Goal: Book appointment/travel/reservation

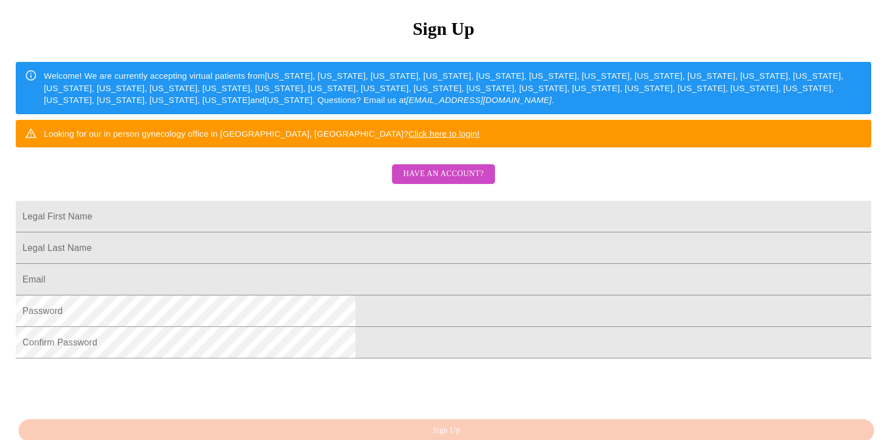
scroll to position [225, 0]
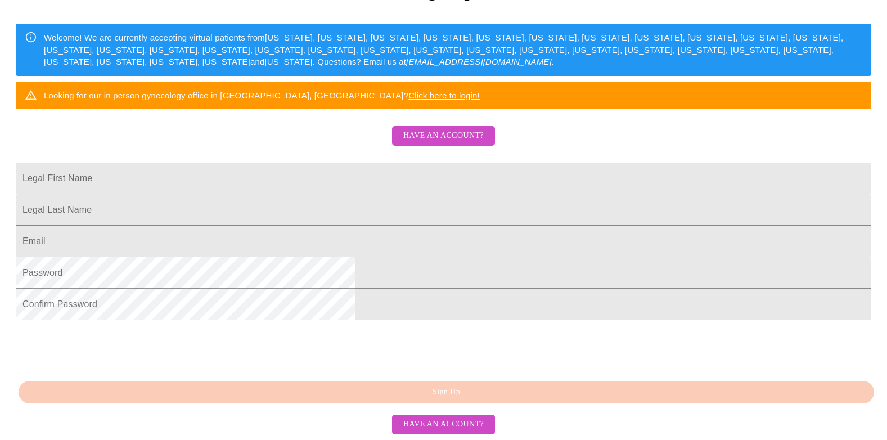
click at [362, 168] on input "Legal First Name" at bounding box center [443, 178] width 855 height 31
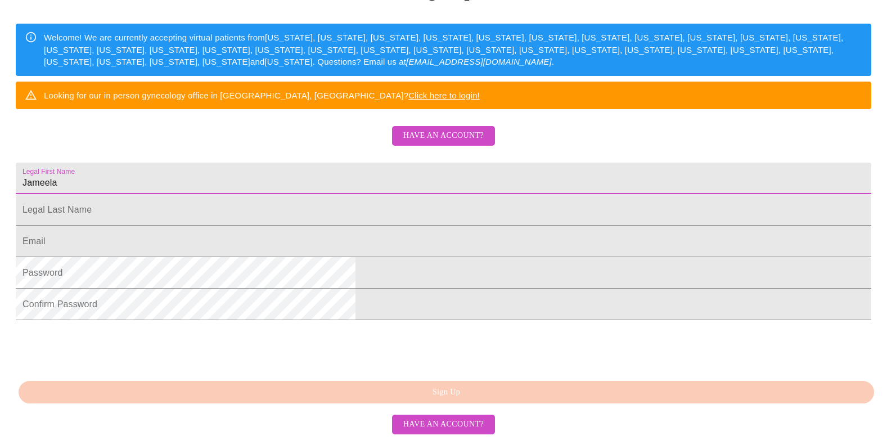
type input "Jameela"
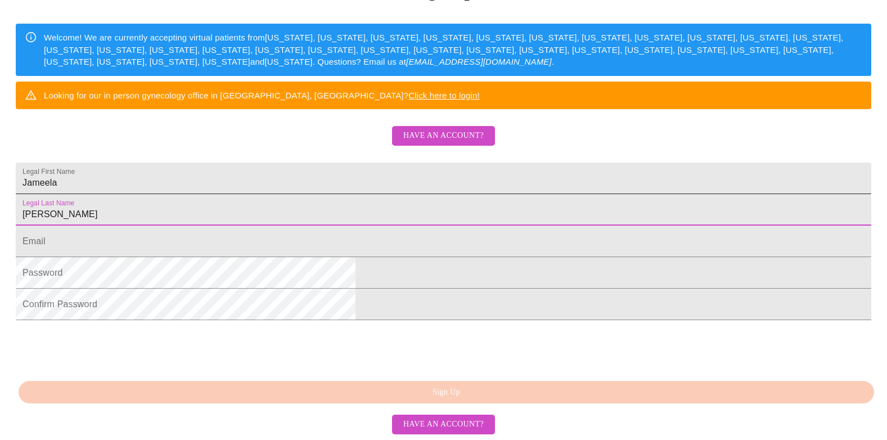
type input "[PERSON_NAME]"
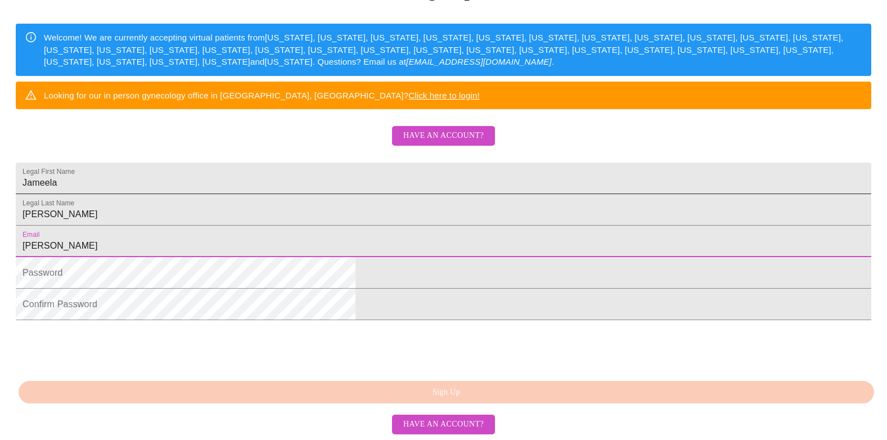
type input "[EMAIL_ADDRESS][PERSON_NAME][DOMAIN_NAME]"
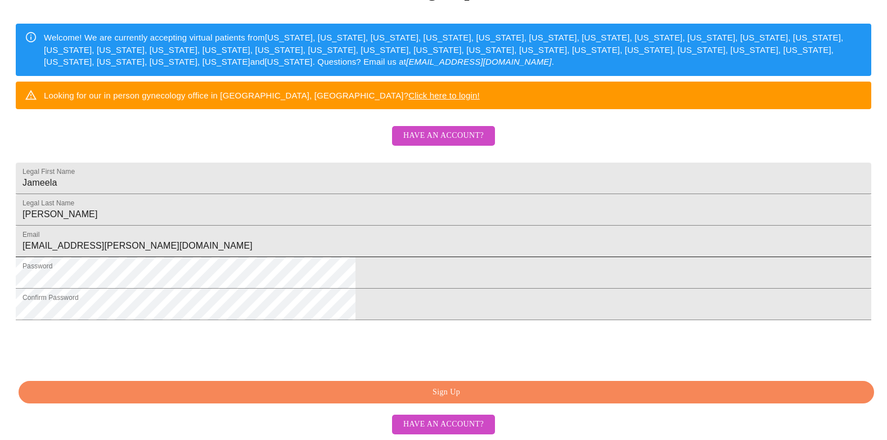
scroll to position [255, 0]
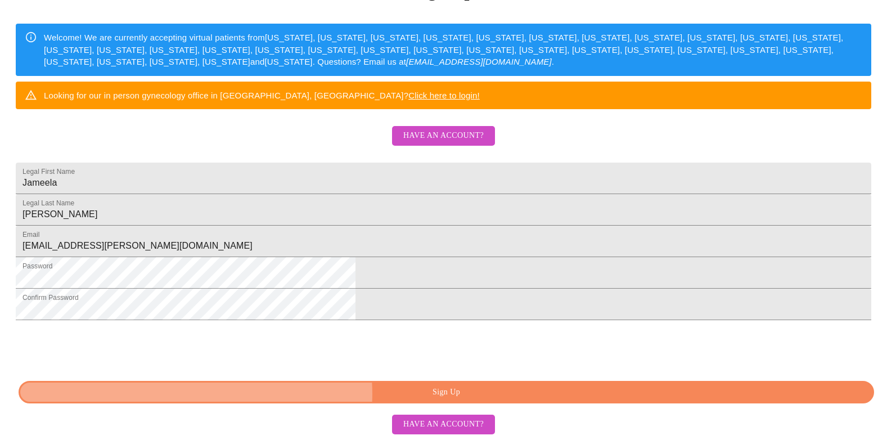
click at [454, 394] on span "Sign Up" at bounding box center [446, 392] width 830 height 14
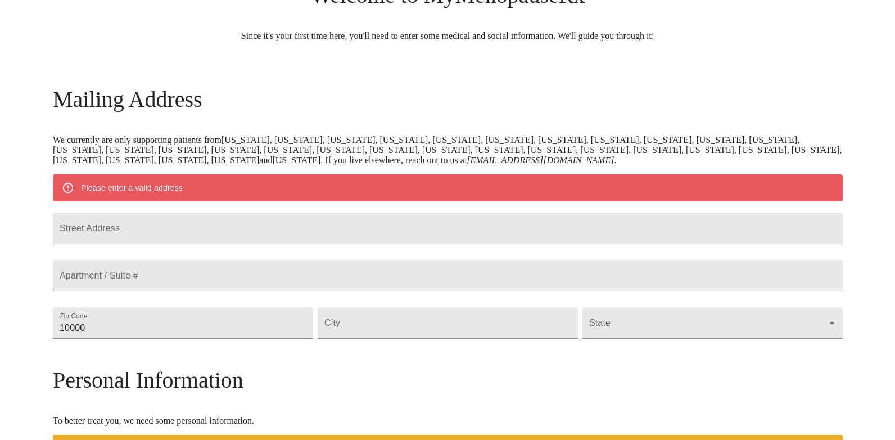
scroll to position [99, 0]
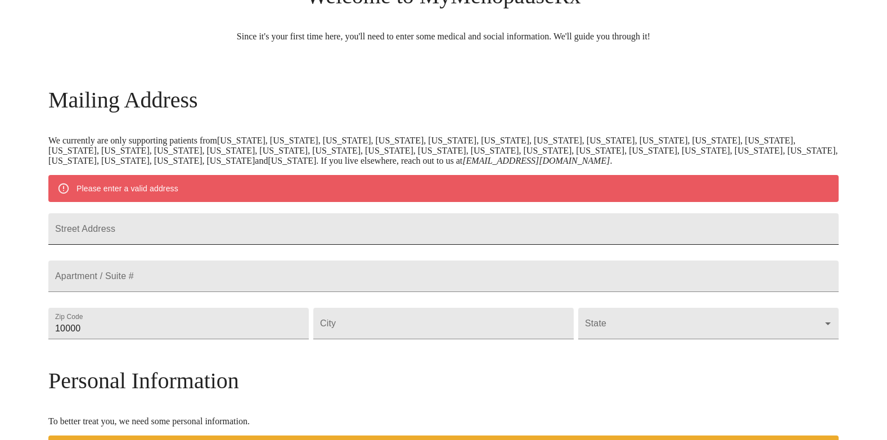
click at [209, 244] on input "Street Address" at bounding box center [443, 228] width 790 height 31
type input "[STREET_ADDRESS]"
type input "18062"
type input "macungie"
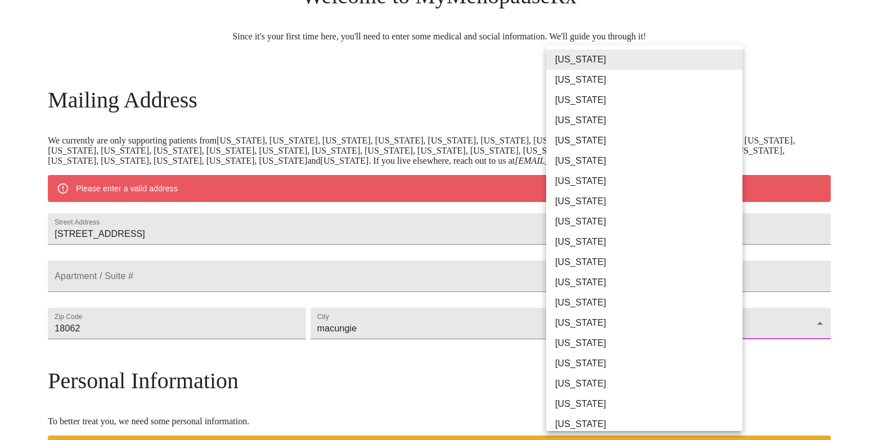
click at [611, 358] on body "MyMenopauseRx Welcome to MyMenopauseRx Since it's your first time here, you'll …" at bounding box center [443, 344] width 878 height 877
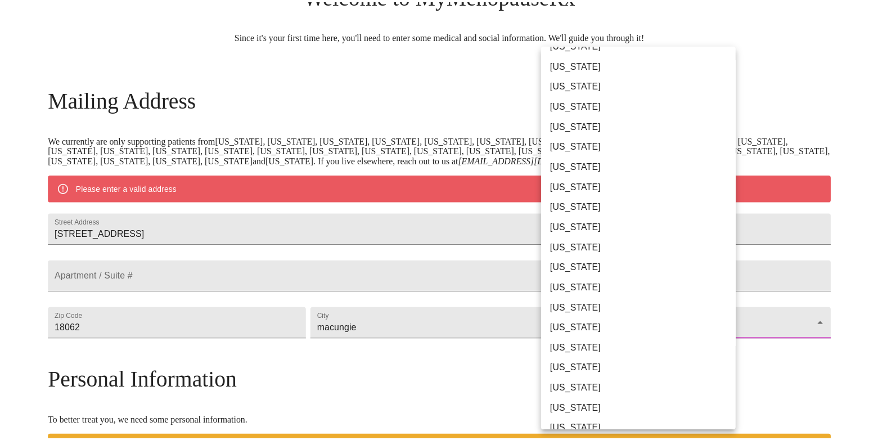
scroll to position [506, 0]
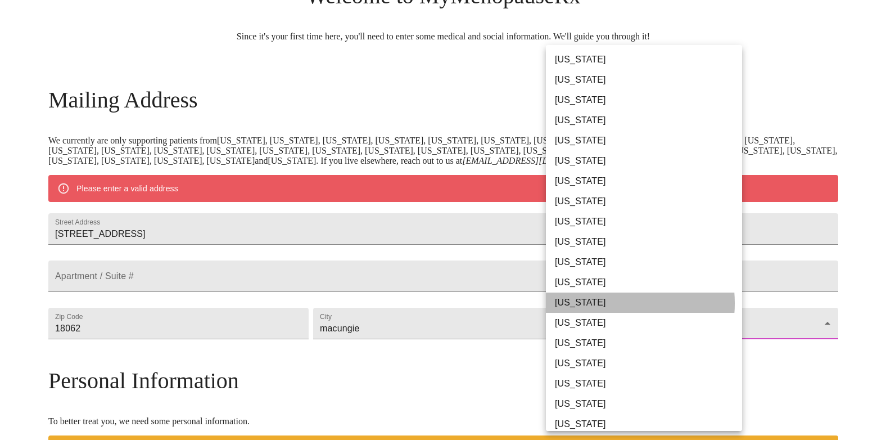
click at [602, 303] on li "[US_STATE]" at bounding box center [648, 302] width 205 height 20
type input "[US_STATE]"
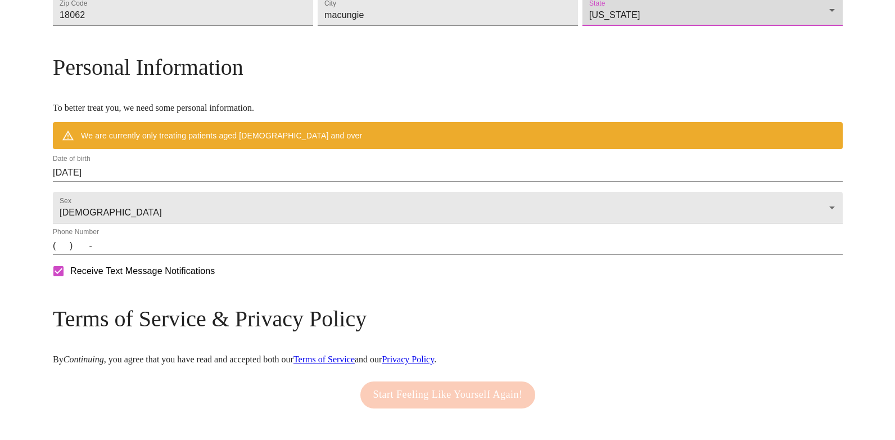
scroll to position [380, 0]
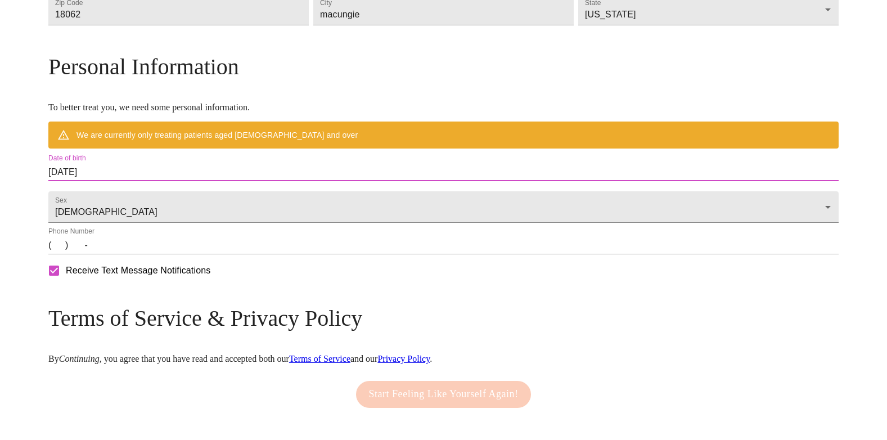
click at [367, 181] on input "[DATE]" at bounding box center [443, 172] width 790 height 18
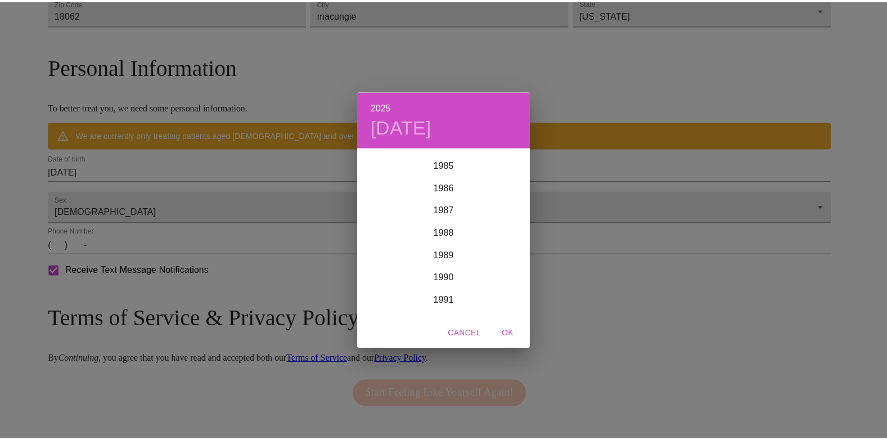
scroll to position [1924, 0]
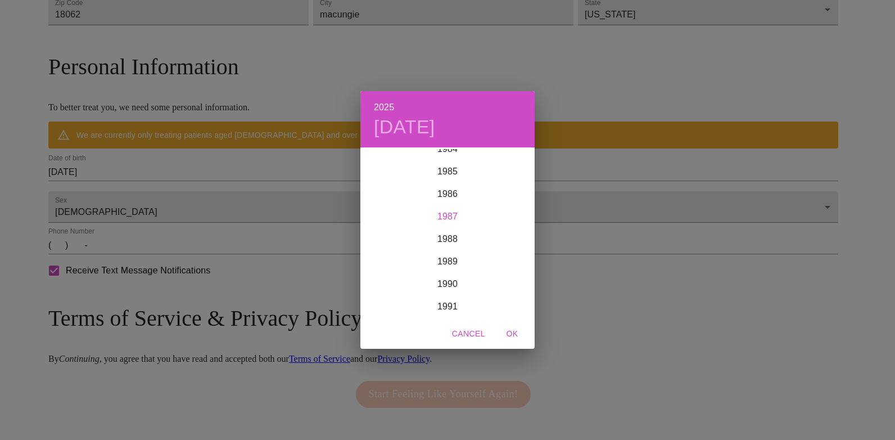
click at [445, 213] on div "1987" at bounding box center [448, 216] width 174 height 22
click at [497, 249] on div "Sep" at bounding box center [506, 254] width 58 height 42
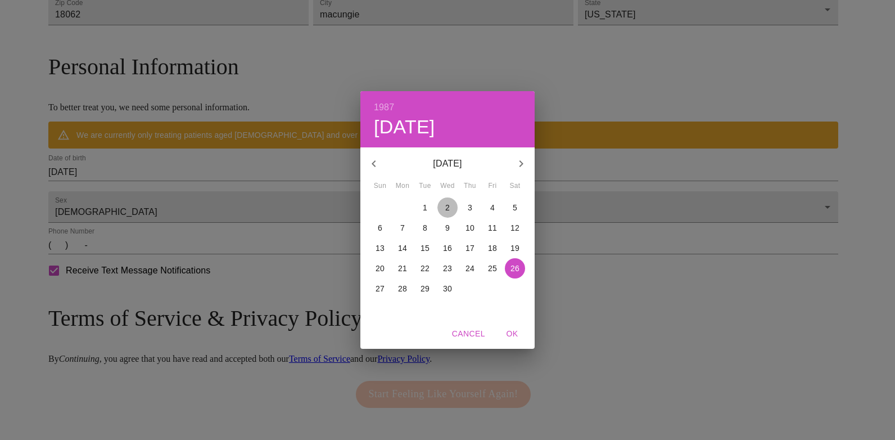
click at [444, 206] on span "2" at bounding box center [448, 207] width 20 height 11
click at [520, 342] on button "OK" at bounding box center [512, 333] width 36 height 21
type input "[DATE]"
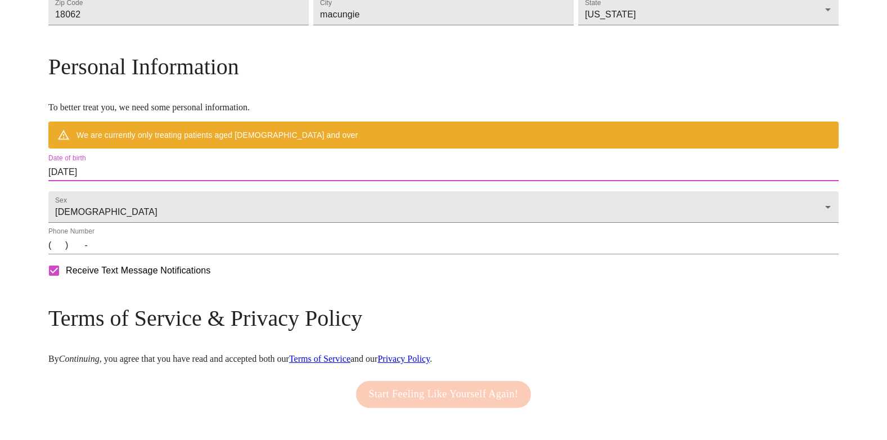
click at [154, 254] on input "(   )    -" at bounding box center [443, 245] width 790 height 18
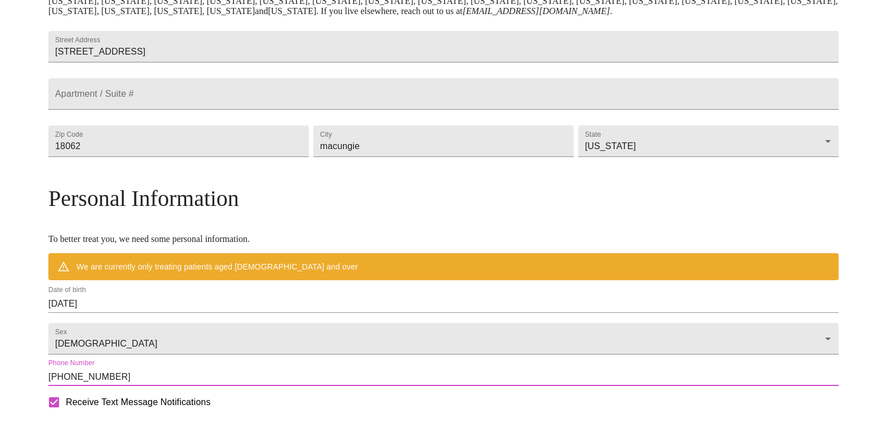
scroll to position [220, 0]
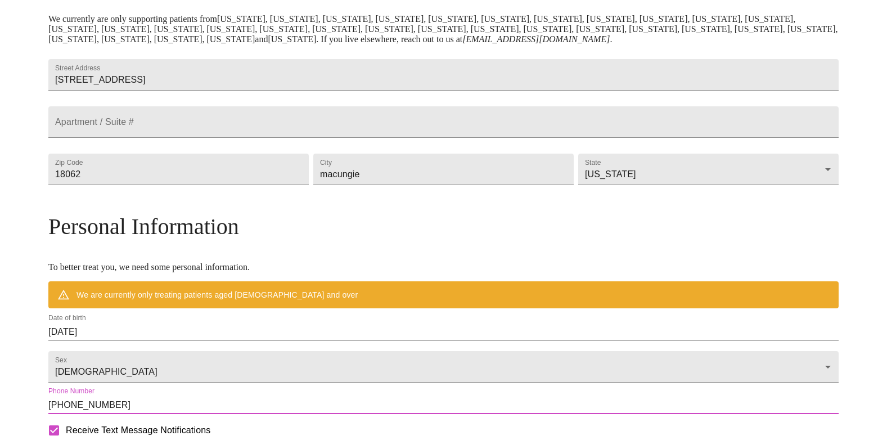
type input "[PHONE_NUMBER]"
click at [402, 303] on div "Personal Information To better treat you, we need some personal information. We…" at bounding box center [443, 260] width 790 height 95
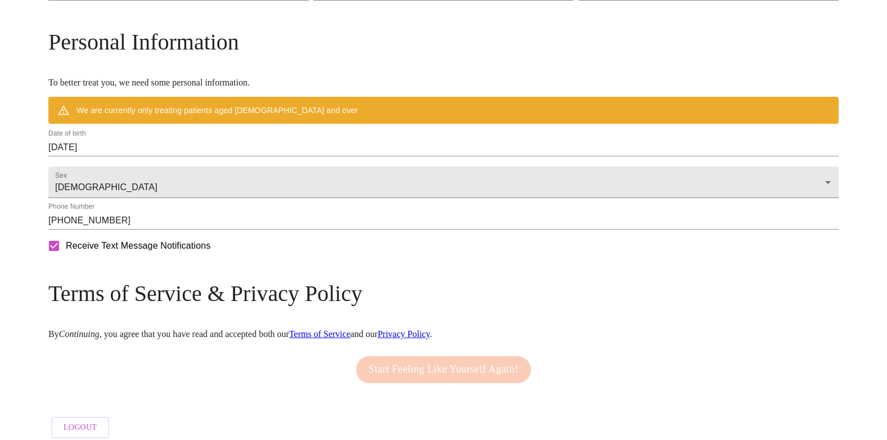
scroll to position [445, 0]
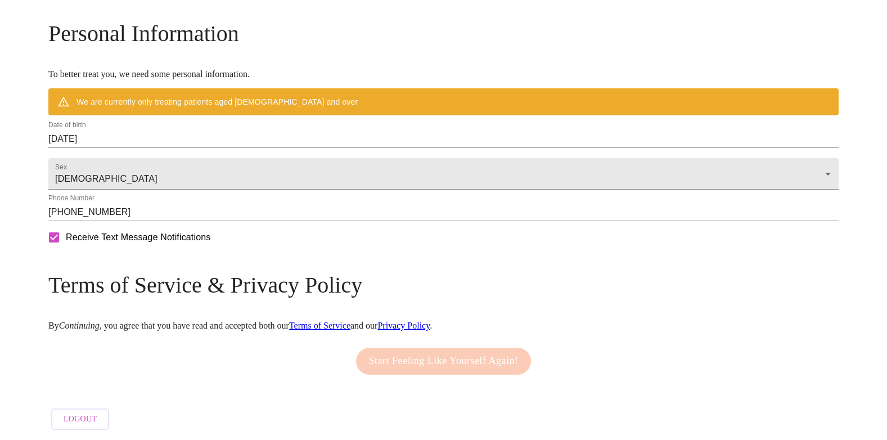
click at [439, 357] on div "Start Feeling Like Yourself Again!" at bounding box center [443, 361] width 181 height 38
copy p "."
click at [350, 321] on link "Terms of Service" at bounding box center [319, 326] width 61 height 10
click at [430, 321] on link "Privacy Policy" at bounding box center [403, 326] width 52 height 10
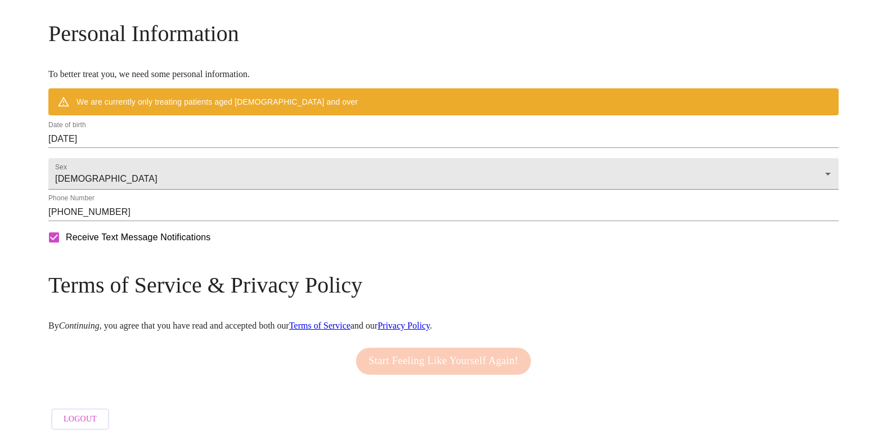
click at [535, 251] on div "Receive Text Message Notifications" at bounding box center [443, 237] width 795 height 28
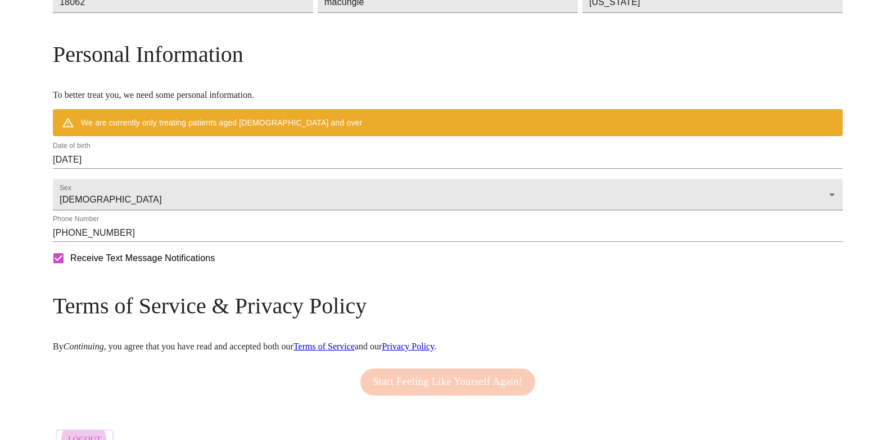
scroll to position [394, 0]
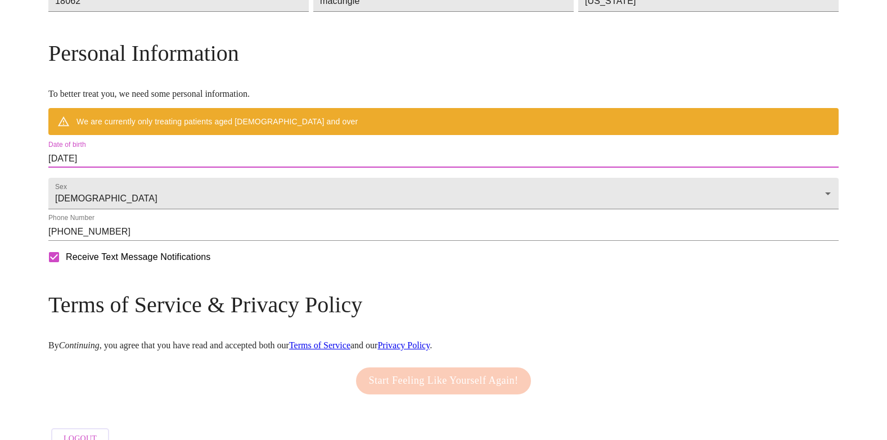
click at [223, 168] on input "[DATE]" at bounding box center [443, 159] width 790 height 18
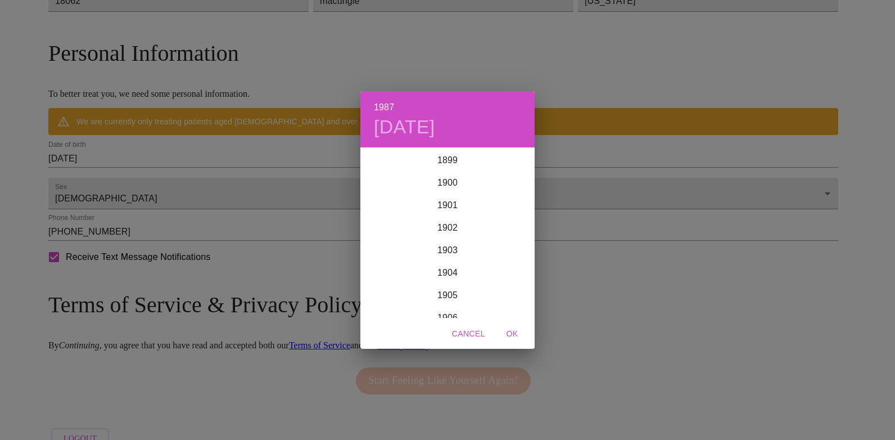
scroll to position [1912, 0]
click at [449, 232] on div "1987" at bounding box center [448, 233] width 174 height 22
click at [509, 254] on div "Sep" at bounding box center [506, 254] width 58 height 42
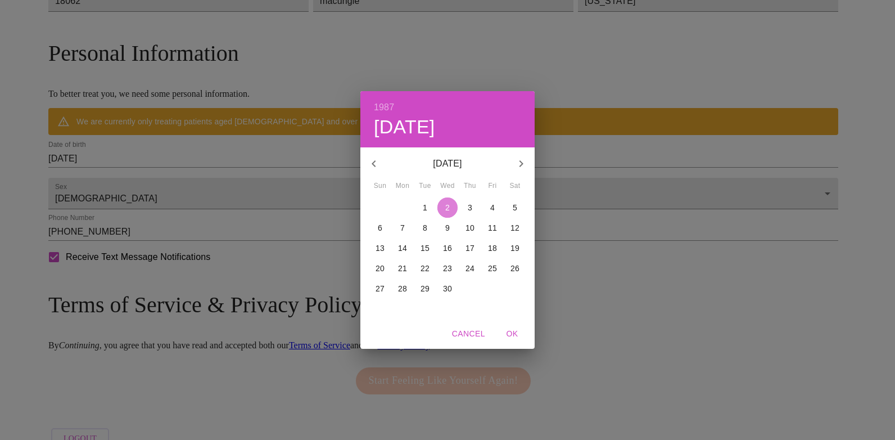
click at [443, 206] on span "2" at bounding box center [448, 207] width 20 height 11
click at [512, 339] on span "OK" at bounding box center [512, 334] width 27 height 14
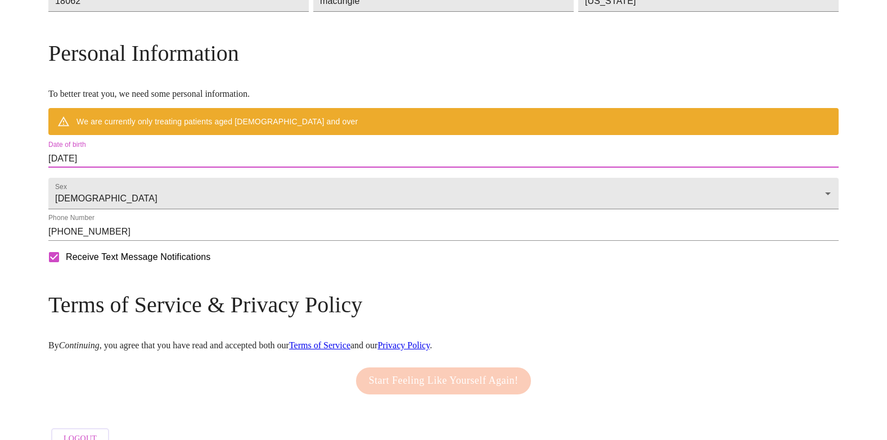
click at [253, 168] on input "[DATE]" at bounding box center [443, 159] width 790 height 18
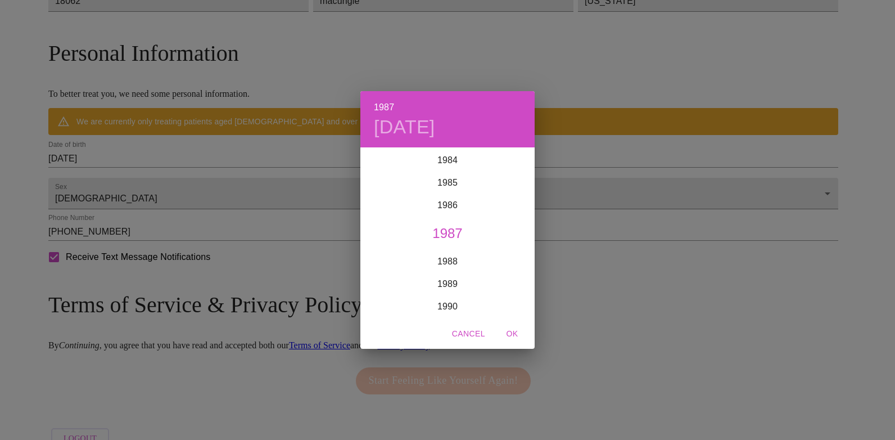
click at [294, 250] on div "1987 [DATE] 1900 1901 1902 1903 1904 1905 1906 1907 1908 1909 1910 1911 1912 19…" at bounding box center [447, 220] width 895 height 440
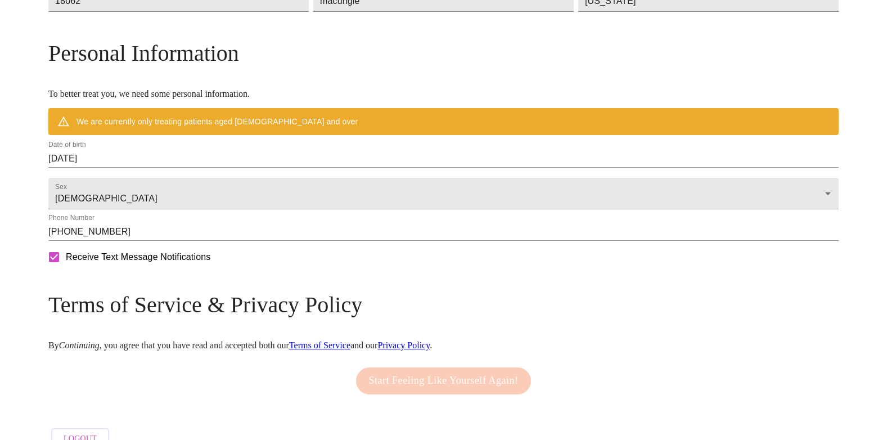
click at [322, 241] on div "Phone Number [PHONE_NUMBER]" at bounding box center [443, 227] width 790 height 27
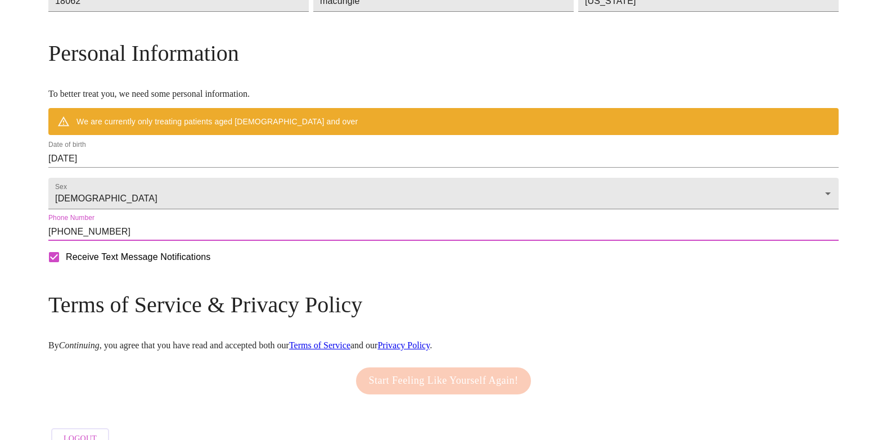
click at [326, 241] on input "[PHONE_NUMBER]" at bounding box center [443, 232] width 790 height 18
click at [227, 168] on input "[DATE]" at bounding box center [443, 159] width 790 height 18
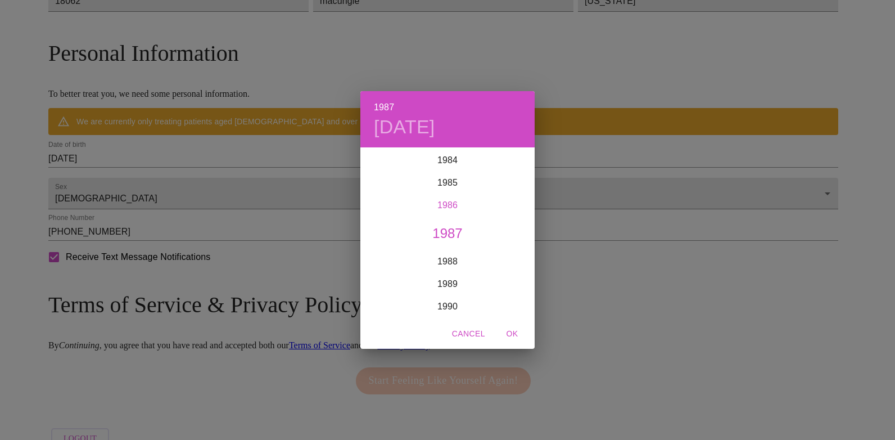
click at [444, 205] on div "1986" at bounding box center [448, 205] width 174 height 22
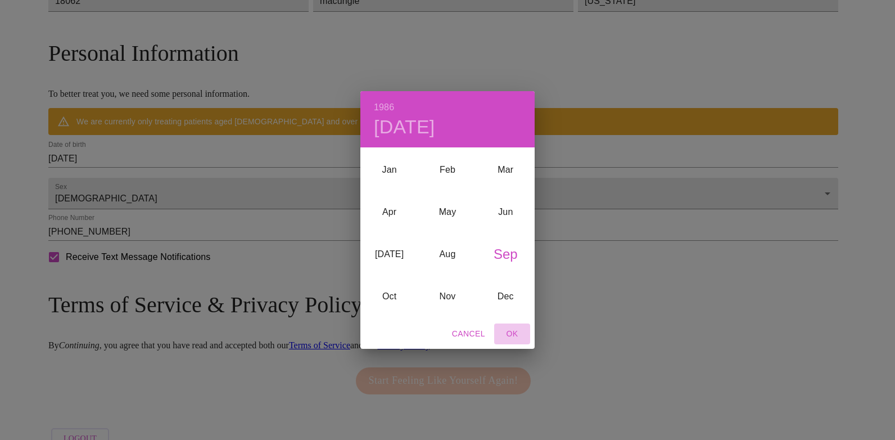
click at [516, 331] on span "OK" at bounding box center [512, 334] width 27 height 14
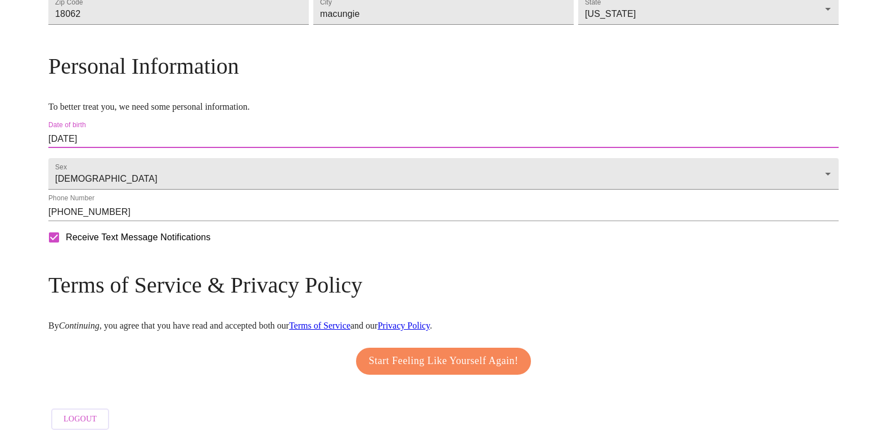
click at [182, 148] on input "[DATE]" at bounding box center [443, 139] width 790 height 18
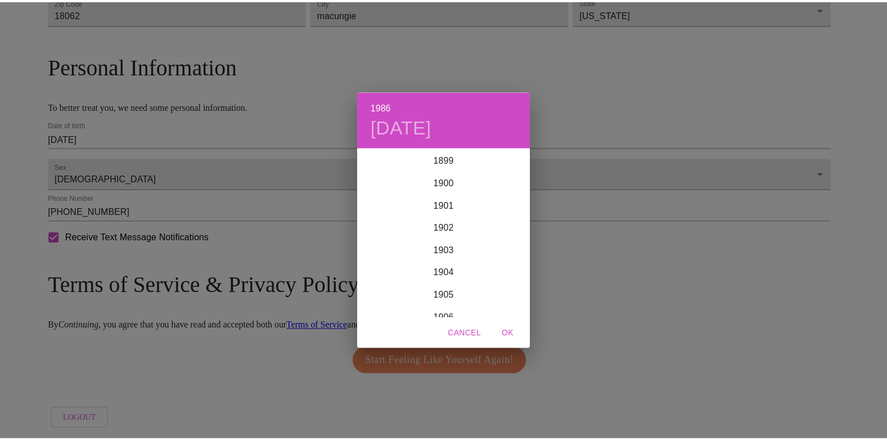
scroll to position [1890, 0]
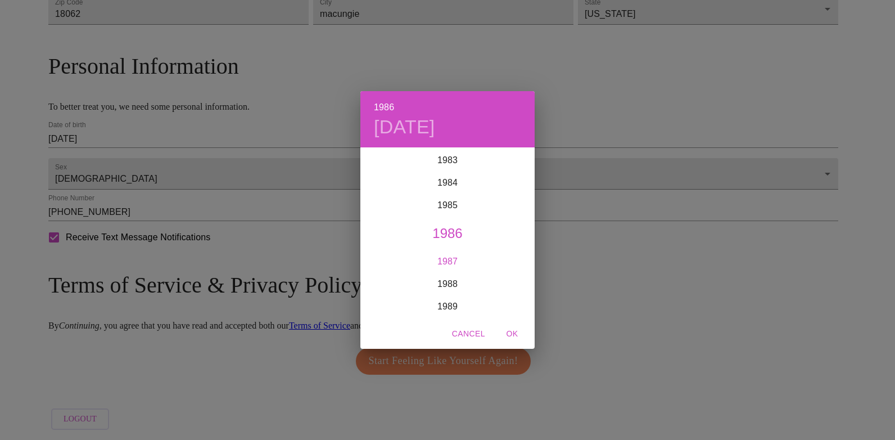
click at [455, 261] on div "1987" at bounding box center [448, 261] width 174 height 22
click at [455, 254] on div "Aug" at bounding box center [447, 254] width 58 height 42
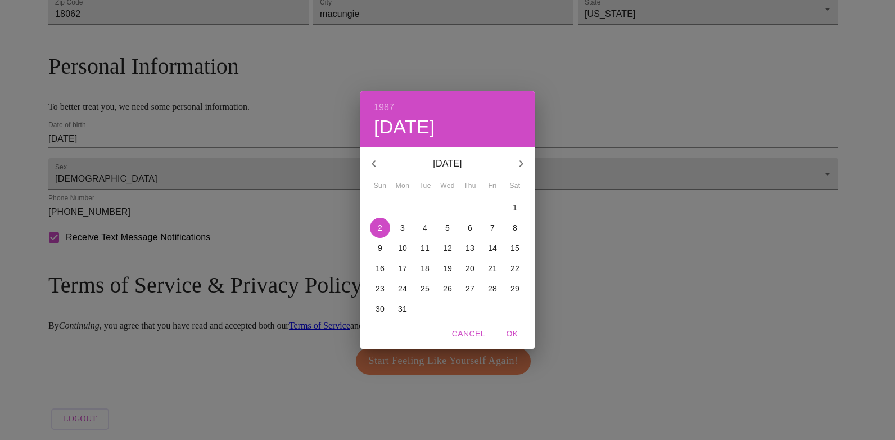
click at [429, 287] on p "25" at bounding box center [425, 288] width 9 height 11
click at [516, 331] on span "OK" at bounding box center [512, 334] width 27 height 14
type input "[DATE]"
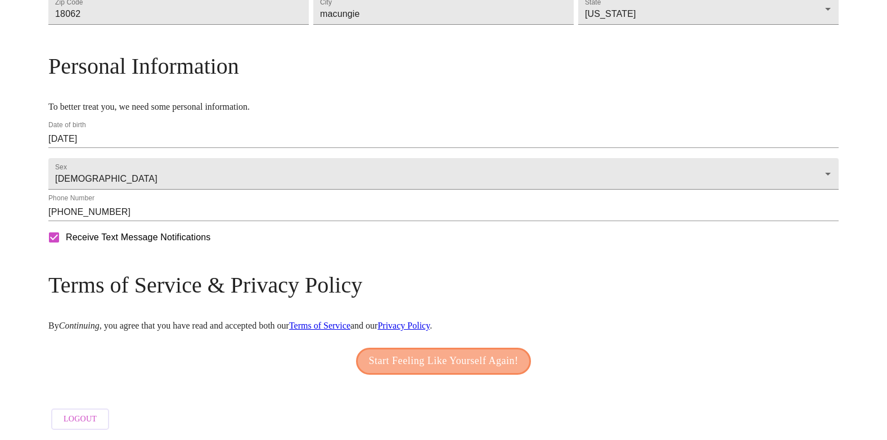
click at [478, 370] on span "Start Feeling Like Yourself Again!" at bounding box center [444, 361] width 150 height 18
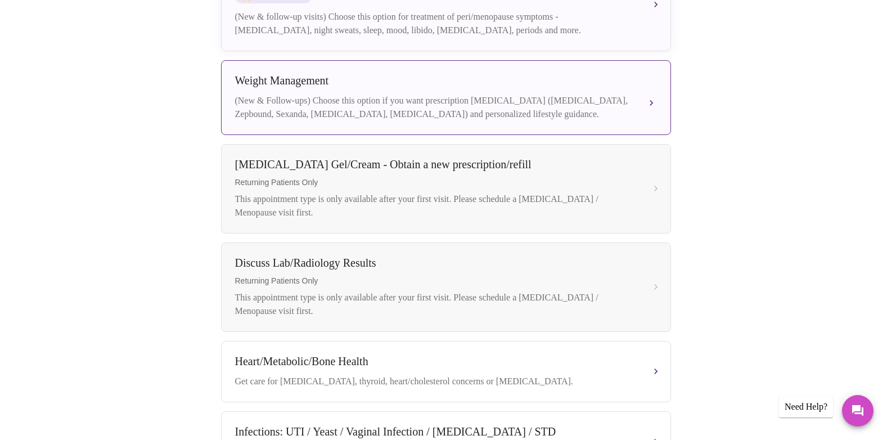
scroll to position [169, 0]
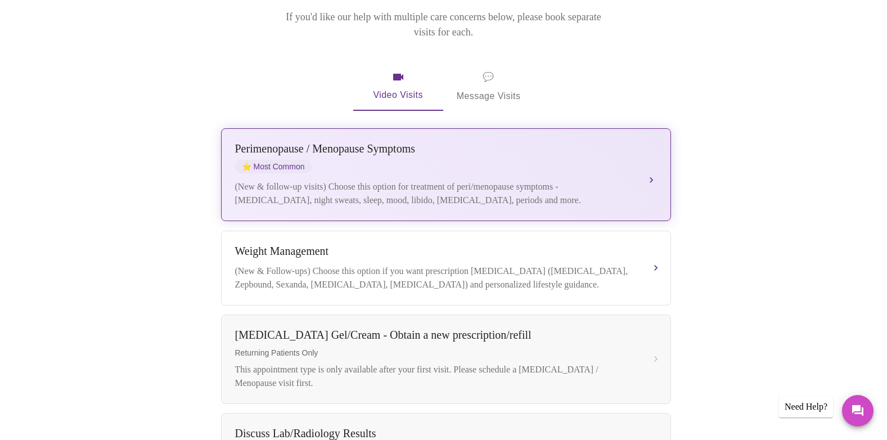
click at [492, 142] on div "Perimenopause / Menopause Symptoms" at bounding box center [434, 148] width 399 height 13
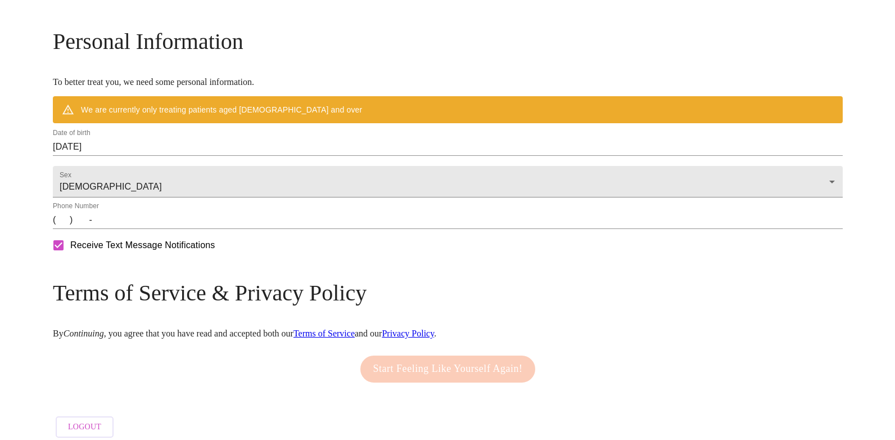
scroll to position [478, 0]
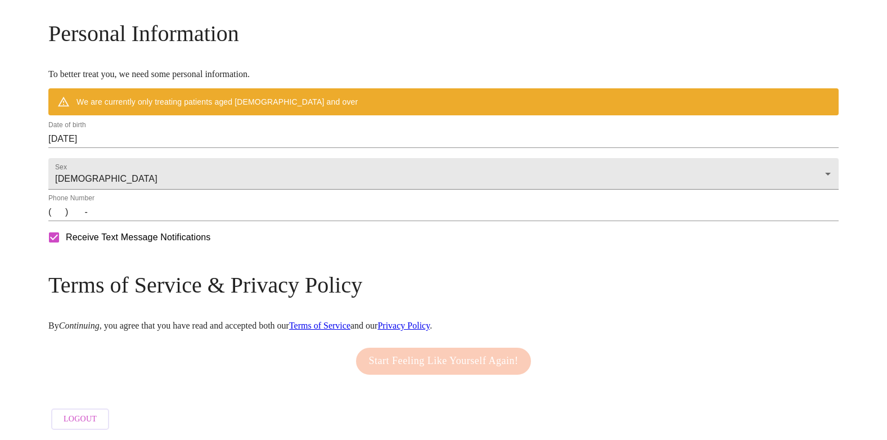
click at [154, 214] on input "(   )    -" at bounding box center [443, 212] width 790 height 18
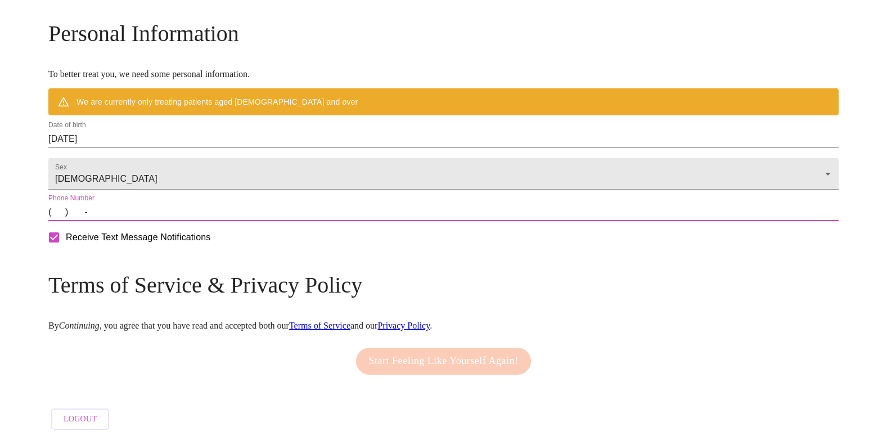
type input "[PHONE_NUMBER]"
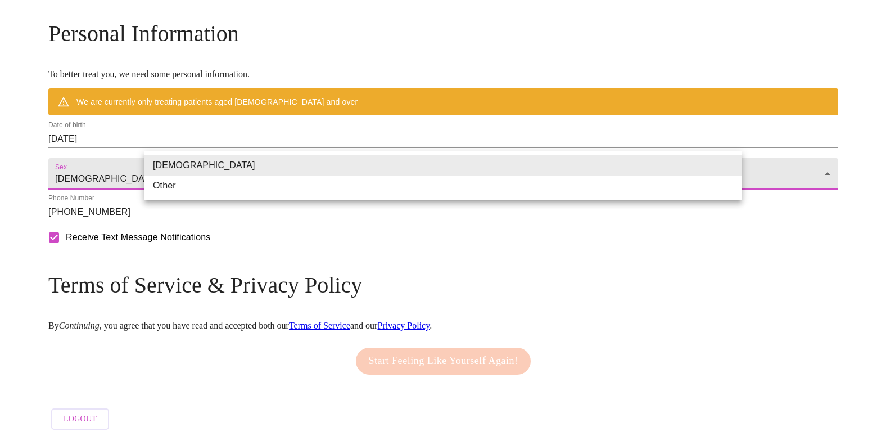
click at [355, 282] on div at bounding box center [447, 220] width 895 height 440
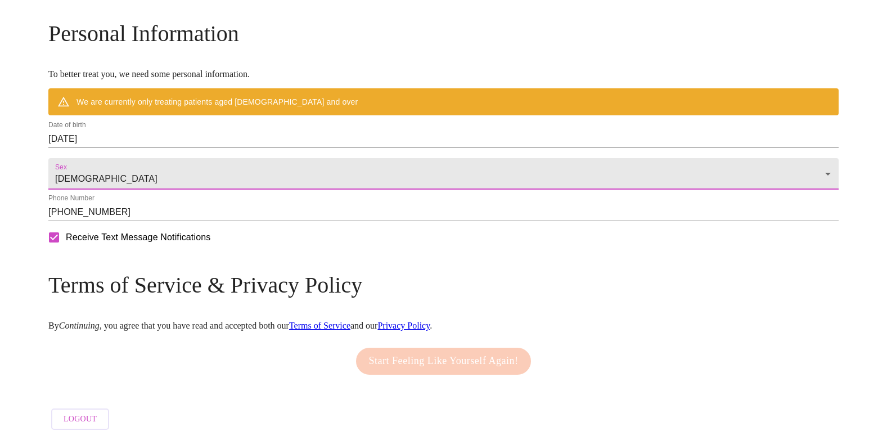
click at [249, 134] on input "[DATE]" at bounding box center [443, 139] width 790 height 18
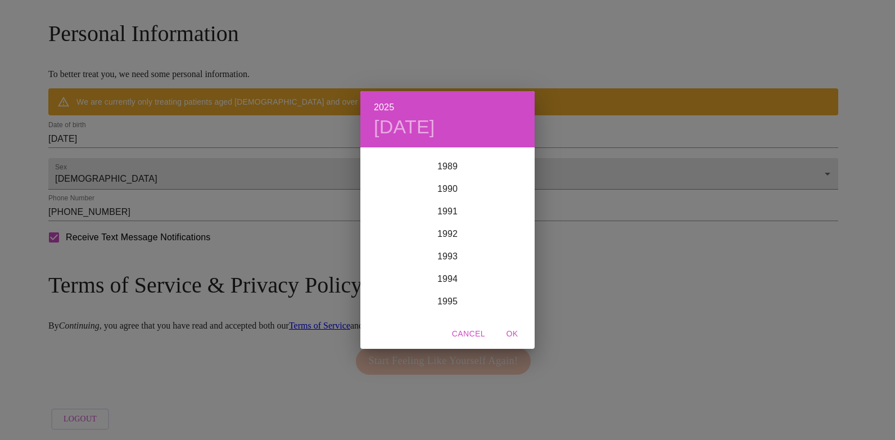
scroll to position [1867, 0]
click at [449, 265] on div "1987" at bounding box center [448, 273] width 174 height 22
click at [454, 256] on div "Aug" at bounding box center [447, 254] width 58 height 42
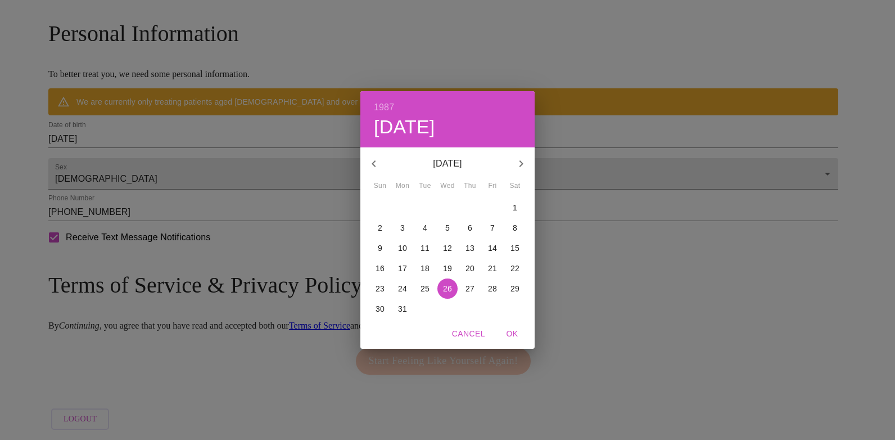
click at [422, 279] on button "25" at bounding box center [425, 288] width 20 height 20
click at [505, 330] on span "OK" at bounding box center [512, 334] width 27 height 14
type input "[DATE]"
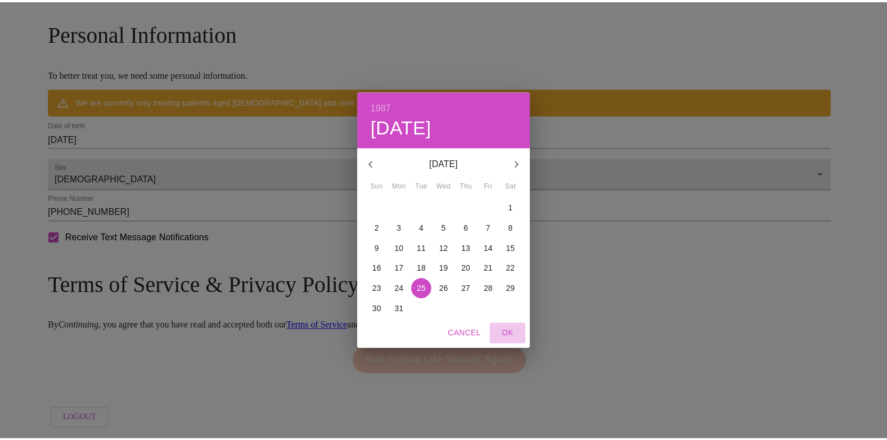
scroll to position [445, 0]
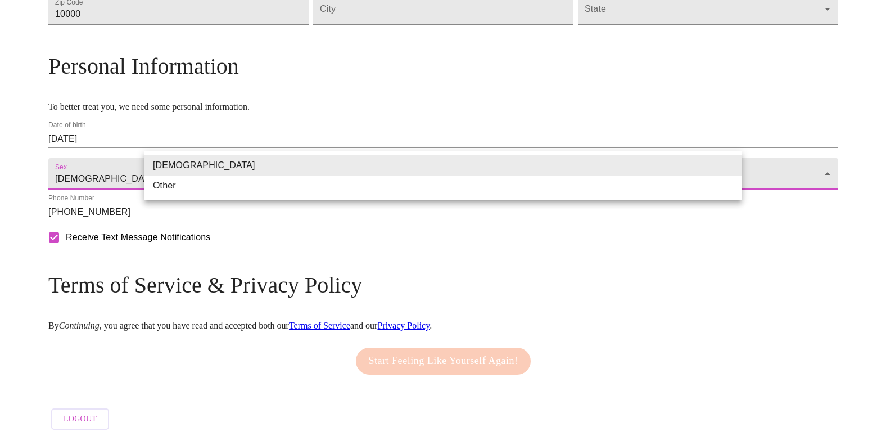
click at [241, 178] on body "MyMenopauseRx Welcome to MyMenopauseRx Since it's your first time here, you'll …" at bounding box center [447, 13] width 886 height 844
click at [282, 269] on div at bounding box center [447, 220] width 895 height 440
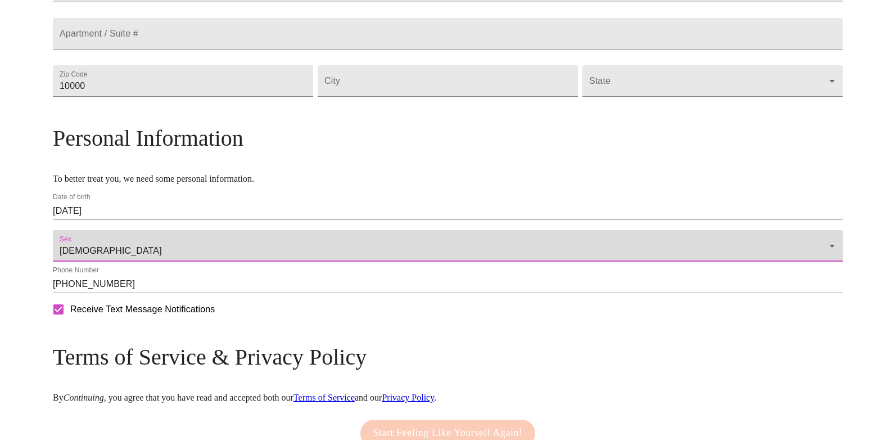
scroll to position [333, 0]
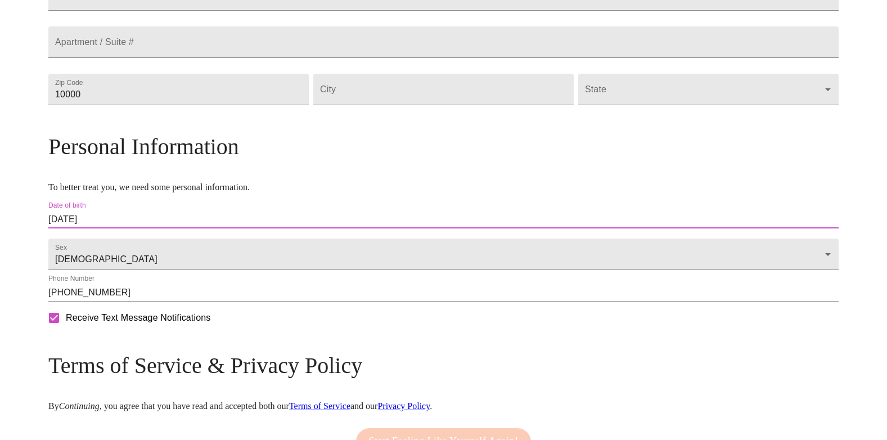
click at [245, 228] on input "[DATE]" at bounding box center [443, 219] width 790 height 18
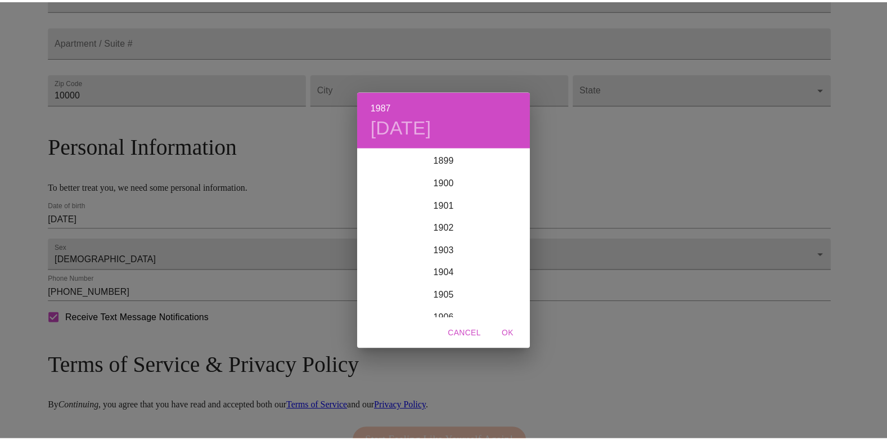
scroll to position [1912, 0]
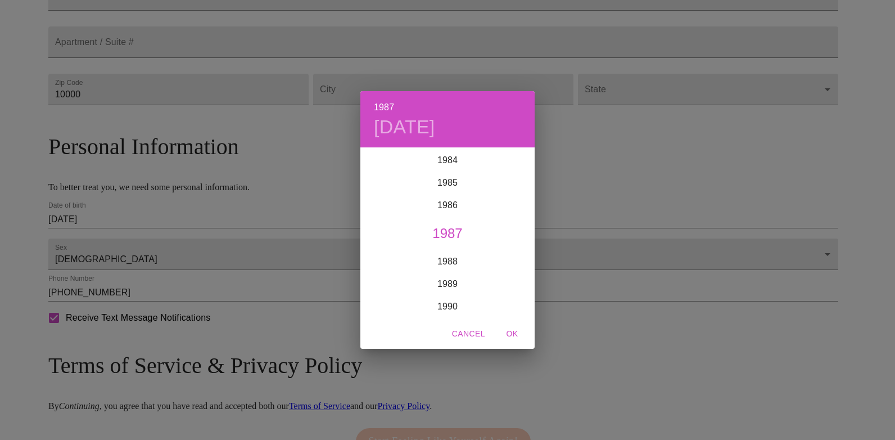
click at [444, 225] on div "1987" at bounding box center [448, 233] width 174 height 22
click at [511, 327] on span "OK" at bounding box center [512, 334] width 27 height 14
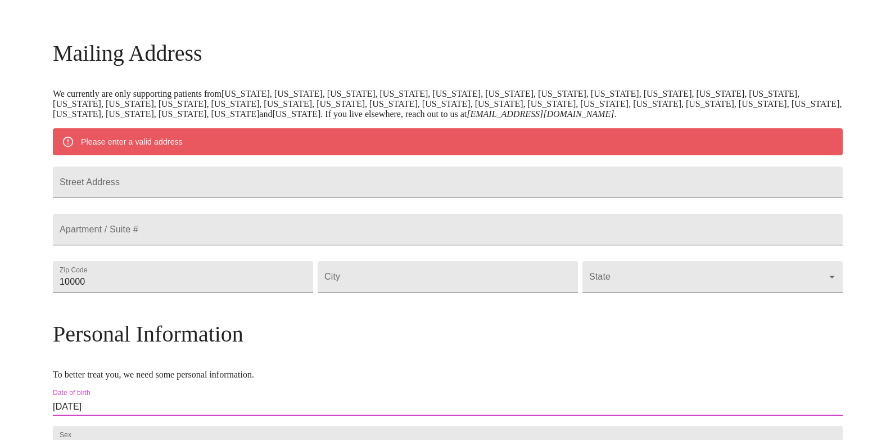
scroll to position [169, 0]
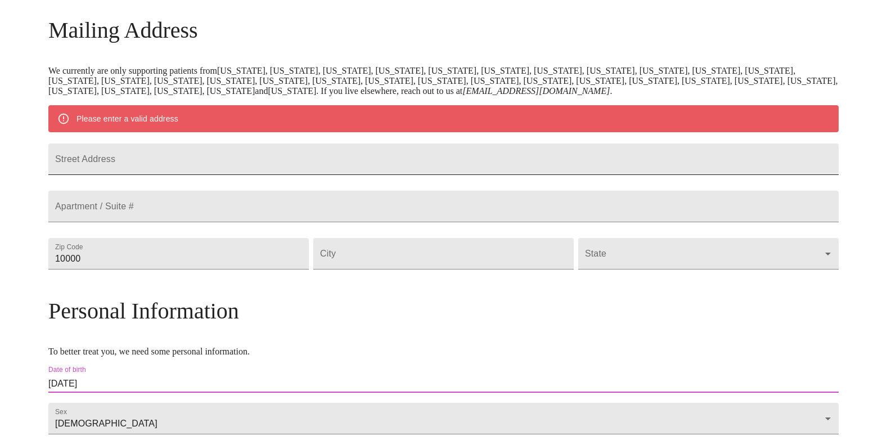
click at [227, 159] on input "Street Address" at bounding box center [443, 158] width 790 height 31
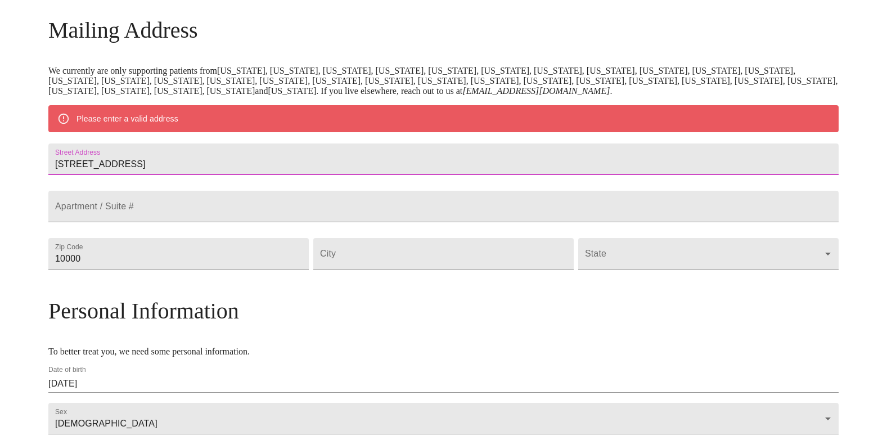
type input "[STREET_ADDRESS]"
type input "18062"
type input "Macungie"
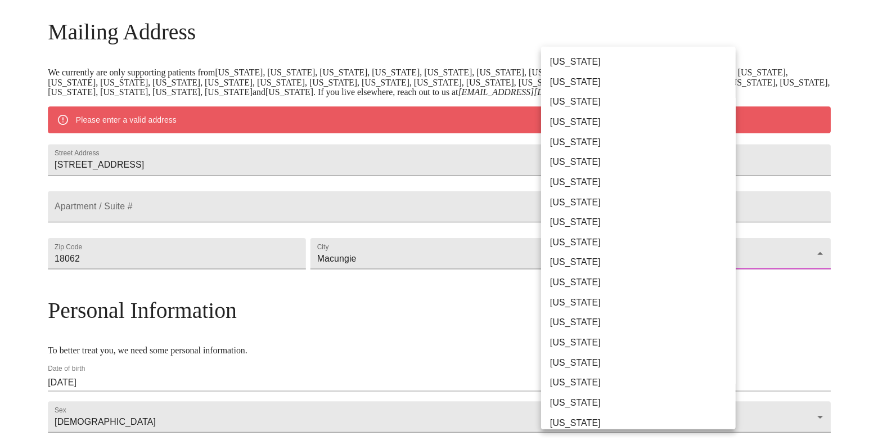
scroll to position [523, 0]
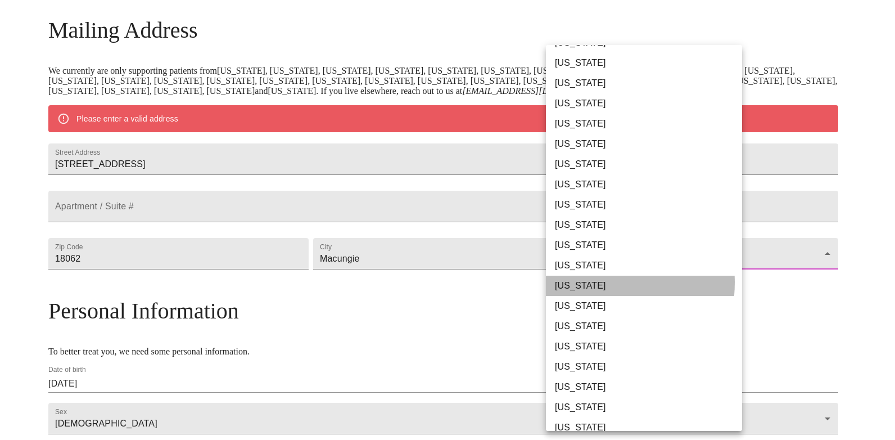
click at [587, 282] on li "[US_STATE]" at bounding box center [648, 286] width 205 height 20
type input "[US_STATE]"
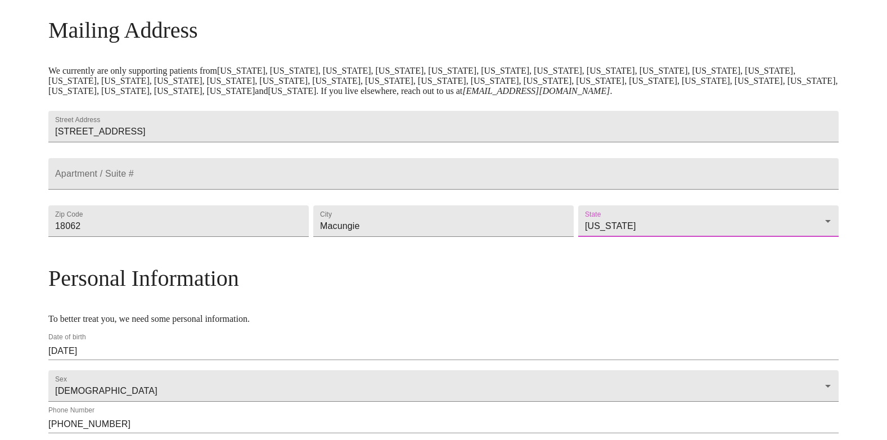
click at [537, 324] on p "To better treat you, we need some personal information." at bounding box center [443, 319] width 790 height 10
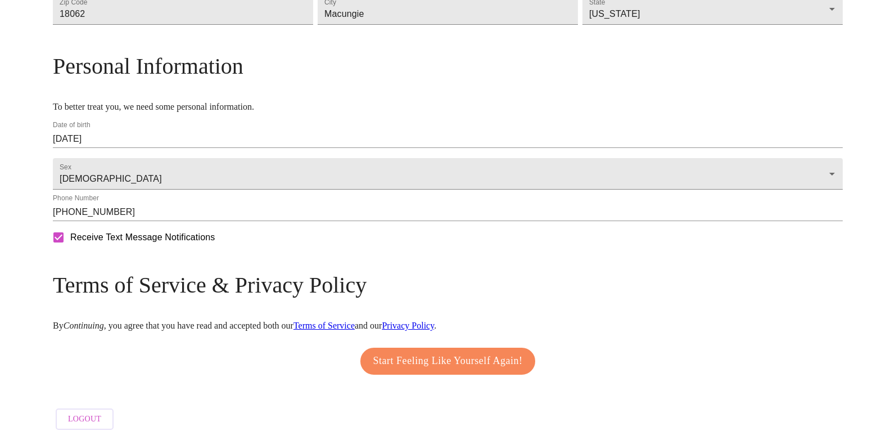
scroll to position [413, 0]
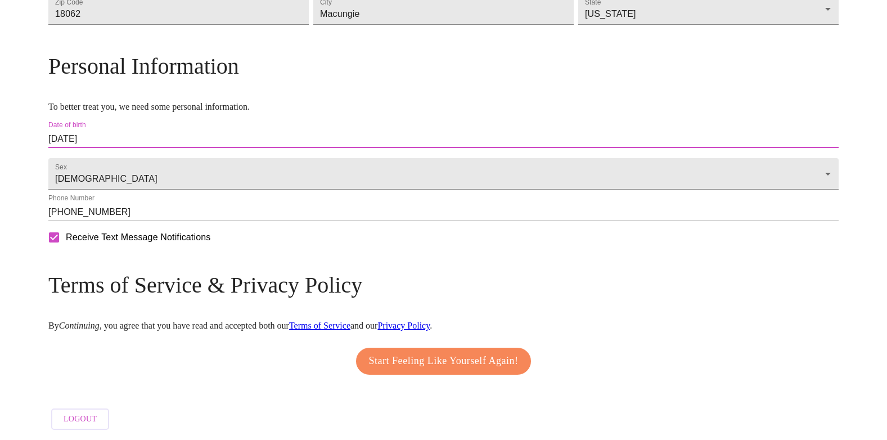
click at [266, 132] on input "[DATE]" at bounding box center [443, 139] width 790 height 18
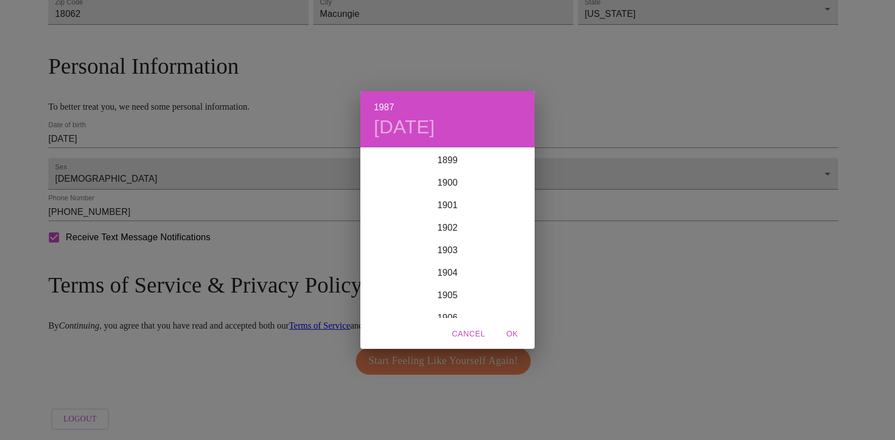
scroll to position [1912, 0]
click at [516, 330] on span "OK" at bounding box center [512, 334] width 27 height 14
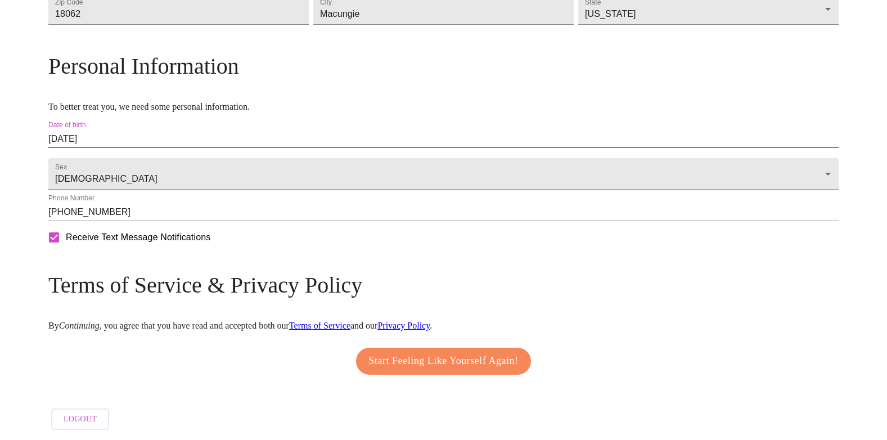
click at [159, 130] on input "[DATE]" at bounding box center [443, 139] width 790 height 18
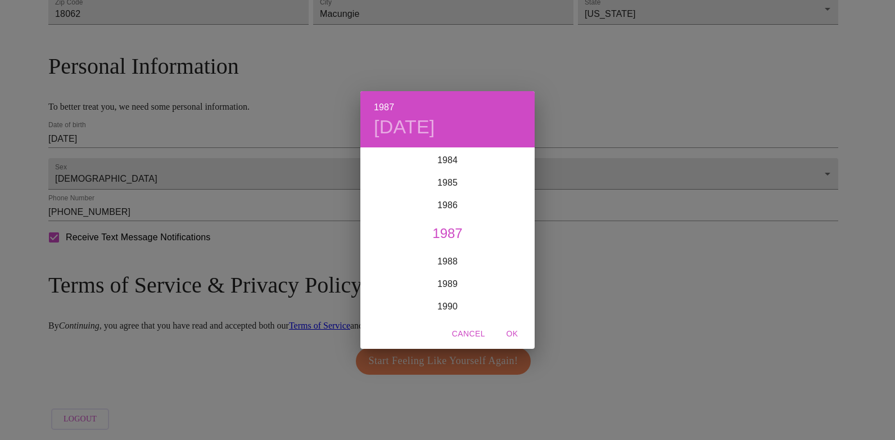
click at [441, 225] on div "1987" at bounding box center [448, 233] width 174 height 22
click at [494, 253] on div "Sep" at bounding box center [506, 254] width 58 height 42
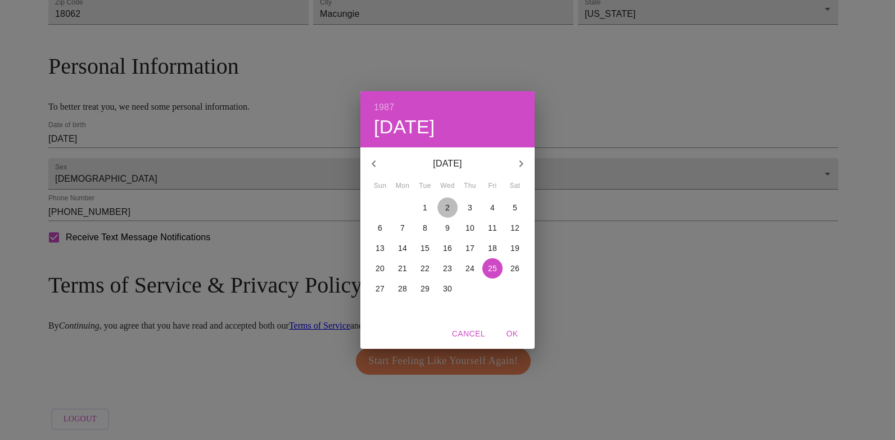
click at [442, 203] on span "2" at bounding box center [448, 207] width 20 height 11
click at [512, 332] on span "OK" at bounding box center [512, 334] width 27 height 14
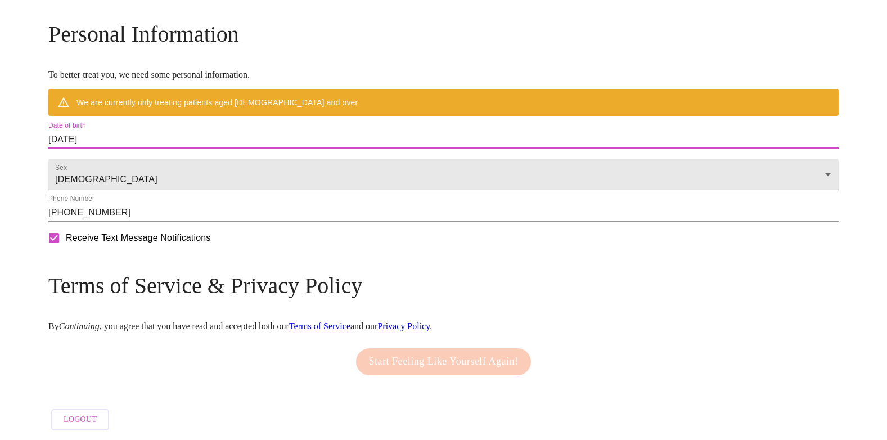
click at [181, 148] on input "[DATE]" at bounding box center [443, 139] width 790 height 18
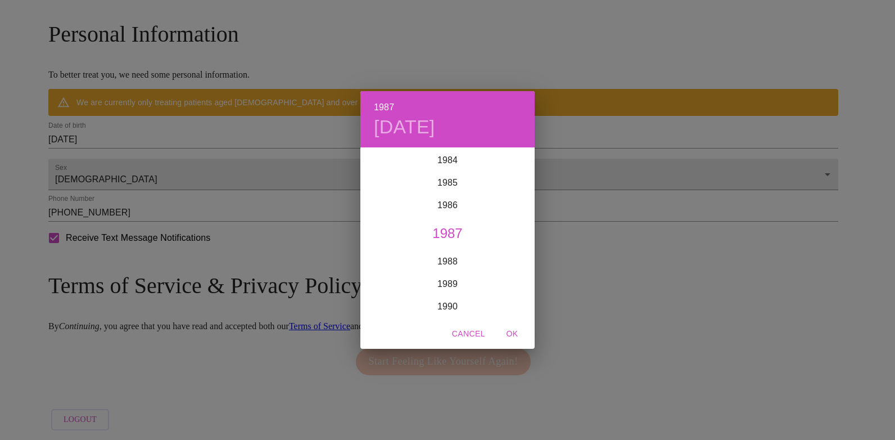
click at [516, 328] on span "OK" at bounding box center [512, 334] width 27 height 14
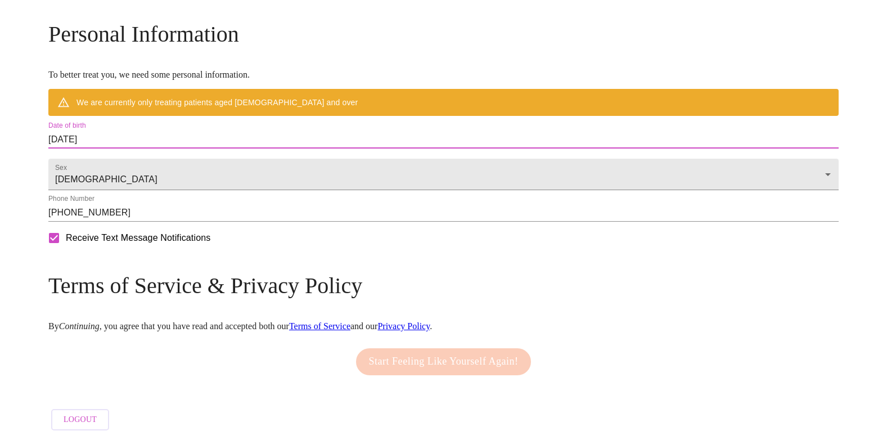
click at [220, 148] on input "[DATE]" at bounding box center [443, 139] width 790 height 18
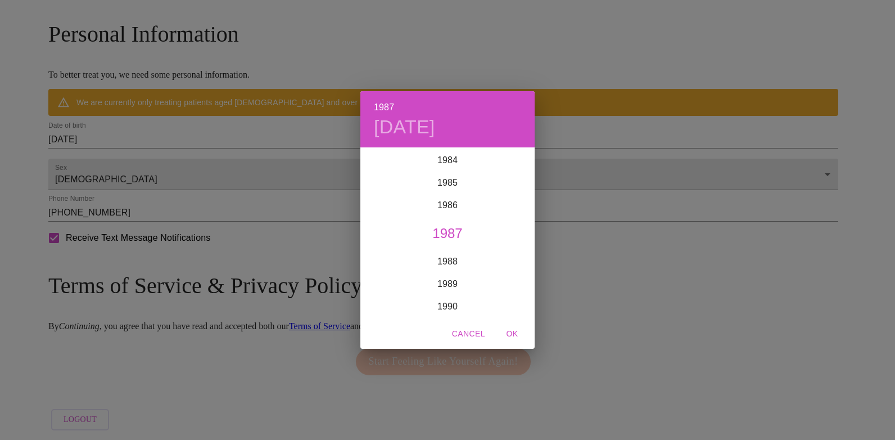
click at [444, 229] on div "1987" at bounding box center [448, 233] width 174 height 22
click at [449, 249] on div "Aug" at bounding box center [447, 254] width 58 height 42
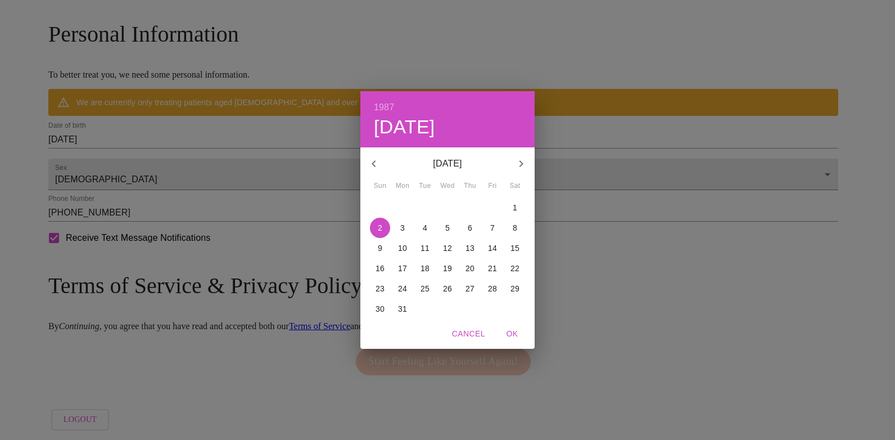
click at [418, 285] on span "25" at bounding box center [425, 288] width 20 height 11
click at [508, 328] on span "OK" at bounding box center [512, 334] width 27 height 14
type input "[DATE]"
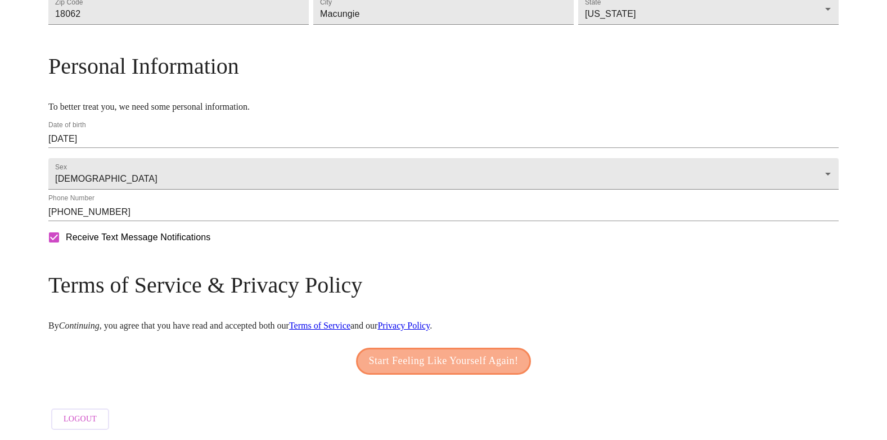
click at [481, 364] on button "Start Feeling Like Yourself Again!" at bounding box center [443, 361] width 175 height 27
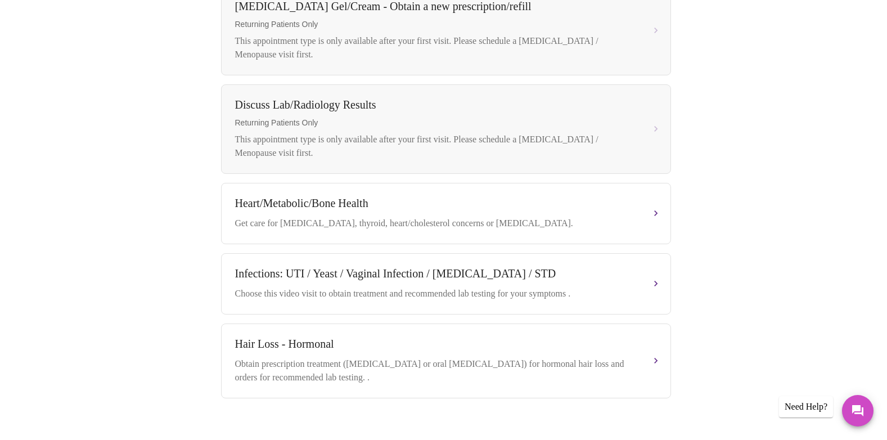
scroll to position [506, 0]
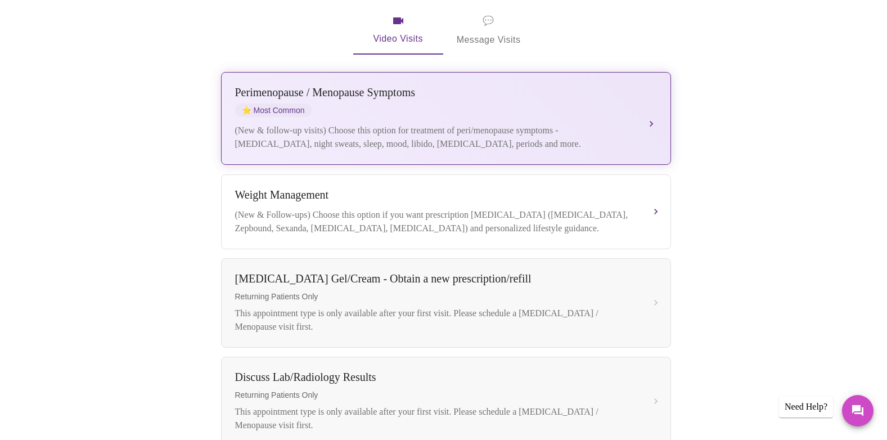
click at [373, 124] on div "(New & follow-up visits) Choose this option for treatment of peri/menopause sym…" at bounding box center [434, 137] width 399 height 27
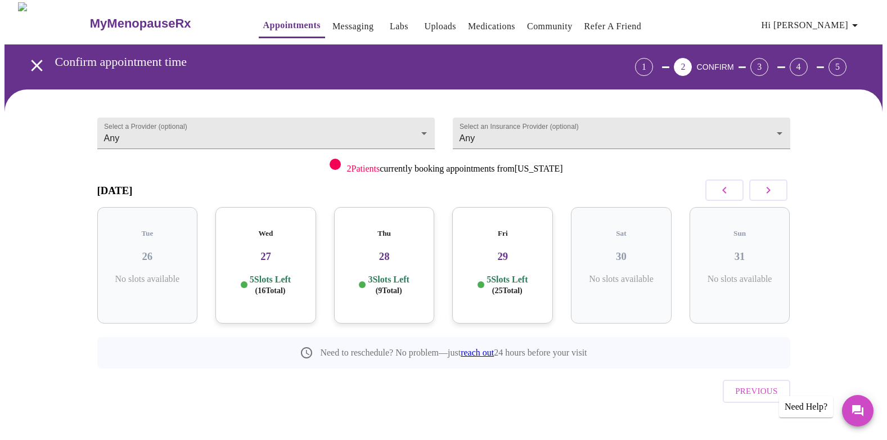
click at [770, 195] on icon "button" at bounding box center [768, 189] width 13 height 13
click at [506, 250] on h3 "03" at bounding box center [502, 256] width 83 height 12
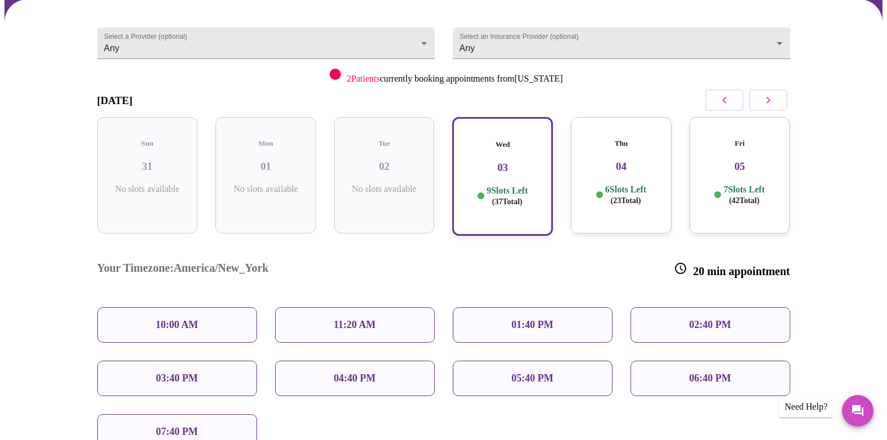
scroll to position [207, 0]
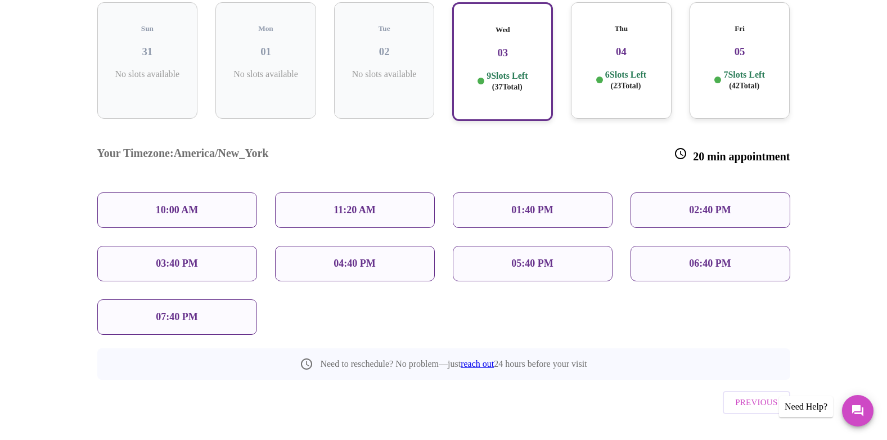
click at [222, 299] on div "07:40 PM" at bounding box center [177, 316] width 160 height 35
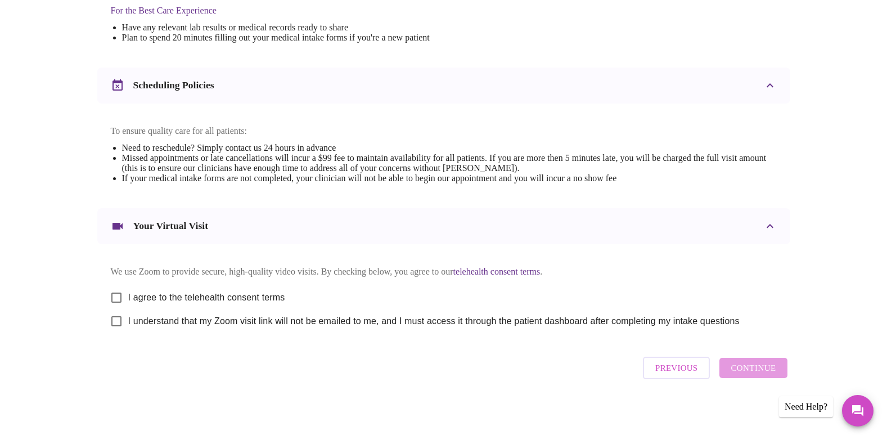
scroll to position [376, 0]
click at [118, 290] on input "I agree to the telehealth consent terms" at bounding box center [117, 298] width 24 height 24
checkbox input "true"
click at [117, 321] on input "I understand that my Zoom visit link will not be emailed to me, and I must acce…" at bounding box center [117, 321] width 24 height 24
checkbox input "true"
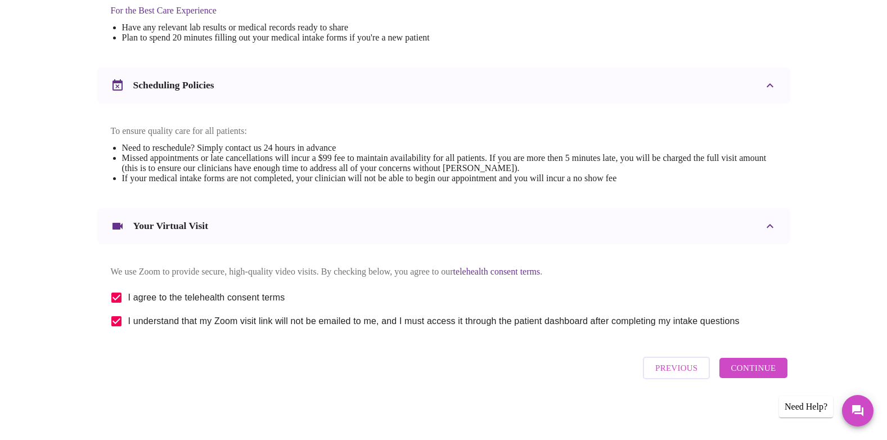
click at [741, 361] on div "Previous Continue" at bounding box center [715, 368] width 150 height 34
click at [750, 374] on span "Continue" at bounding box center [753, 368] width 45 height 15
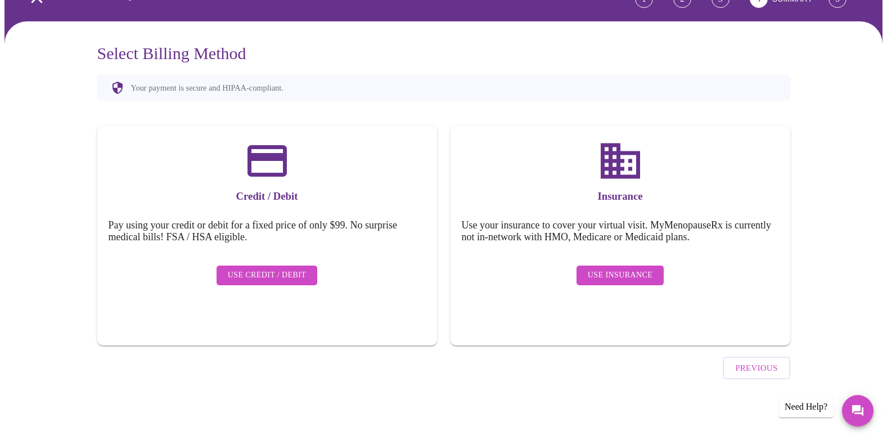
scroll to position [39, 0]
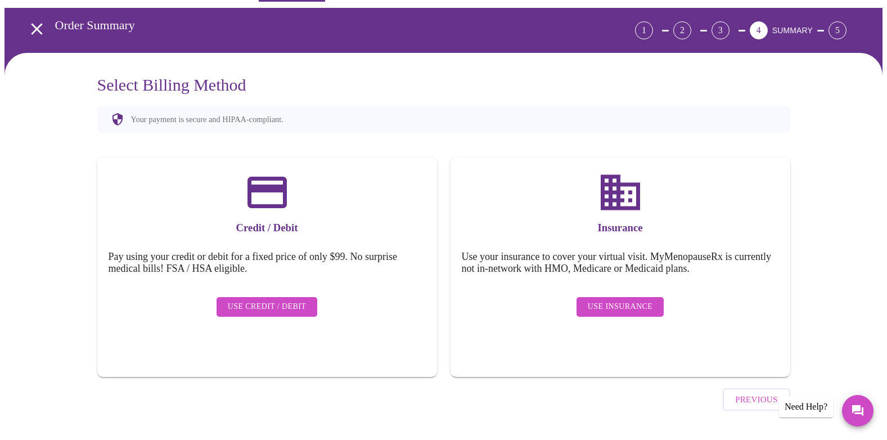
click at [632, 301] on span "Use Insurance" at bounding box center [620, 307] width 65 height 14
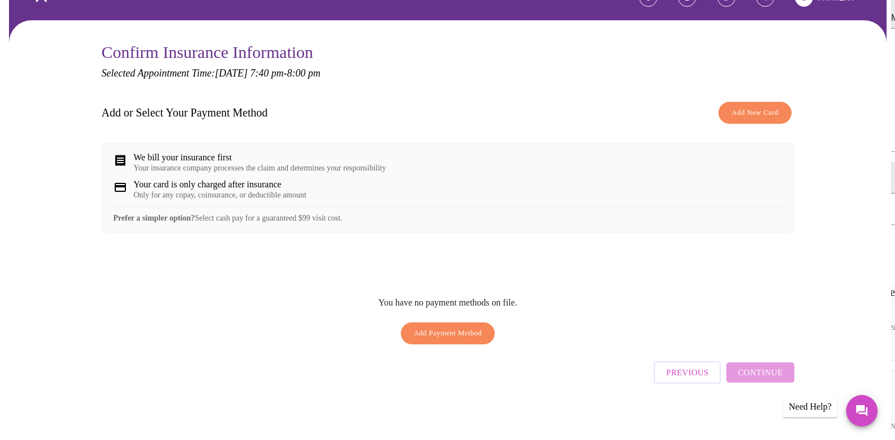
scroll to position [80, 0]
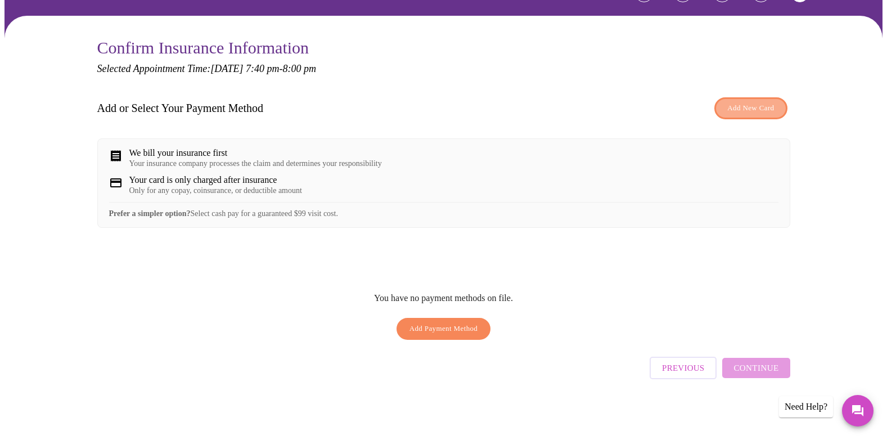
click at [747, 109] on span "Add New Card" at bounding box center [750, 108] width 47 height 13
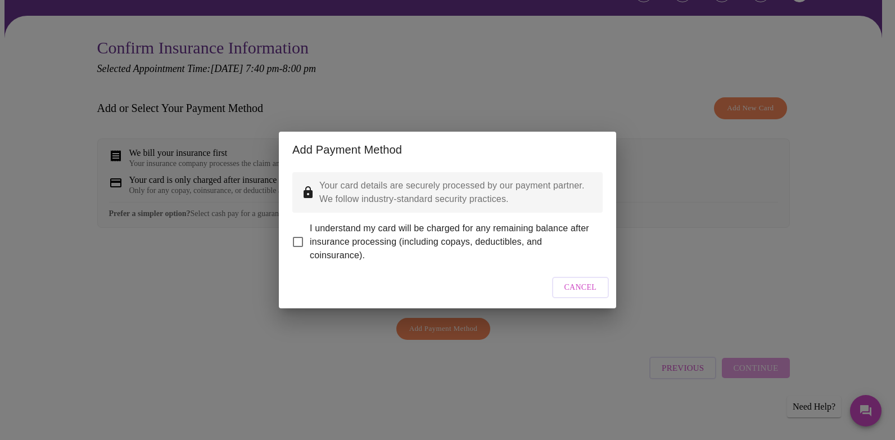
click at [288, 236] on input "I understand my card will be charged for any remaining balance after insurance …" at bounding box center [298, 242] width 24 height 24
checkbox input "true"
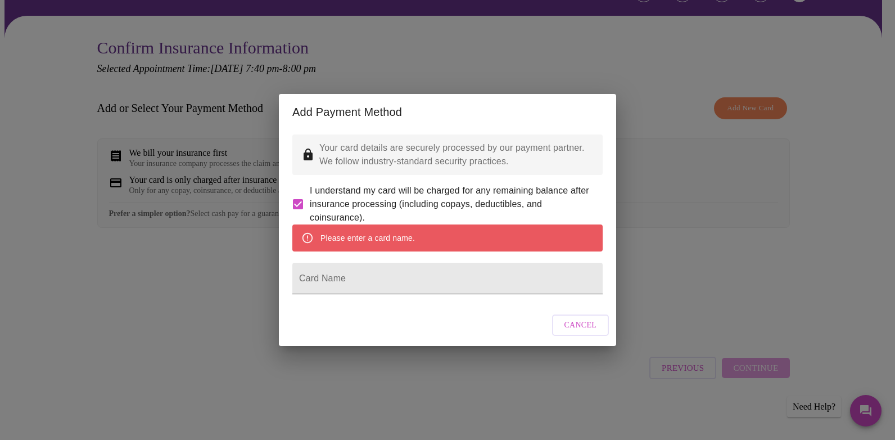
click at [379, 277] on input "Card Name" at bounding box center [447, 278] width 310 height 31
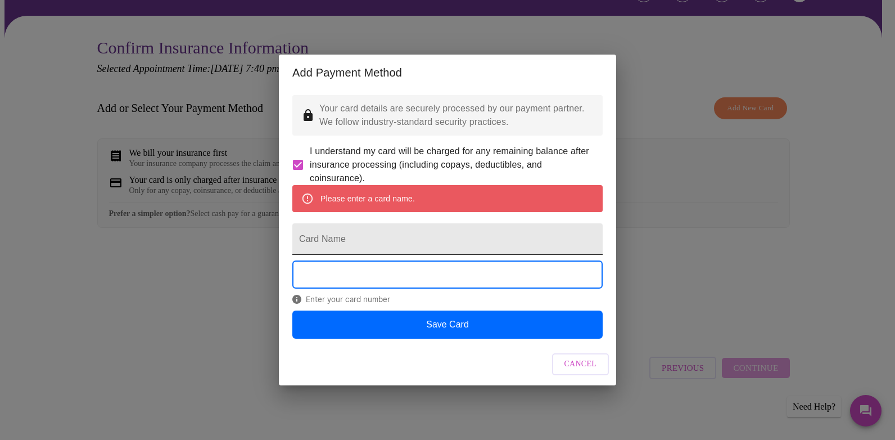
click at [372, 248] on input "Card Name" at bounding box center [447, 238] width 310 height 31
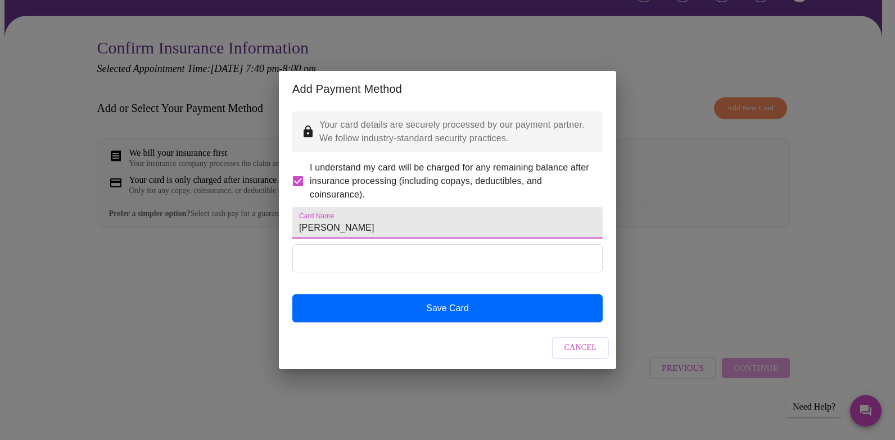
type input "[PERSON_NAME]"
